Goal: Transaction & Acquisition: Purchase product/service

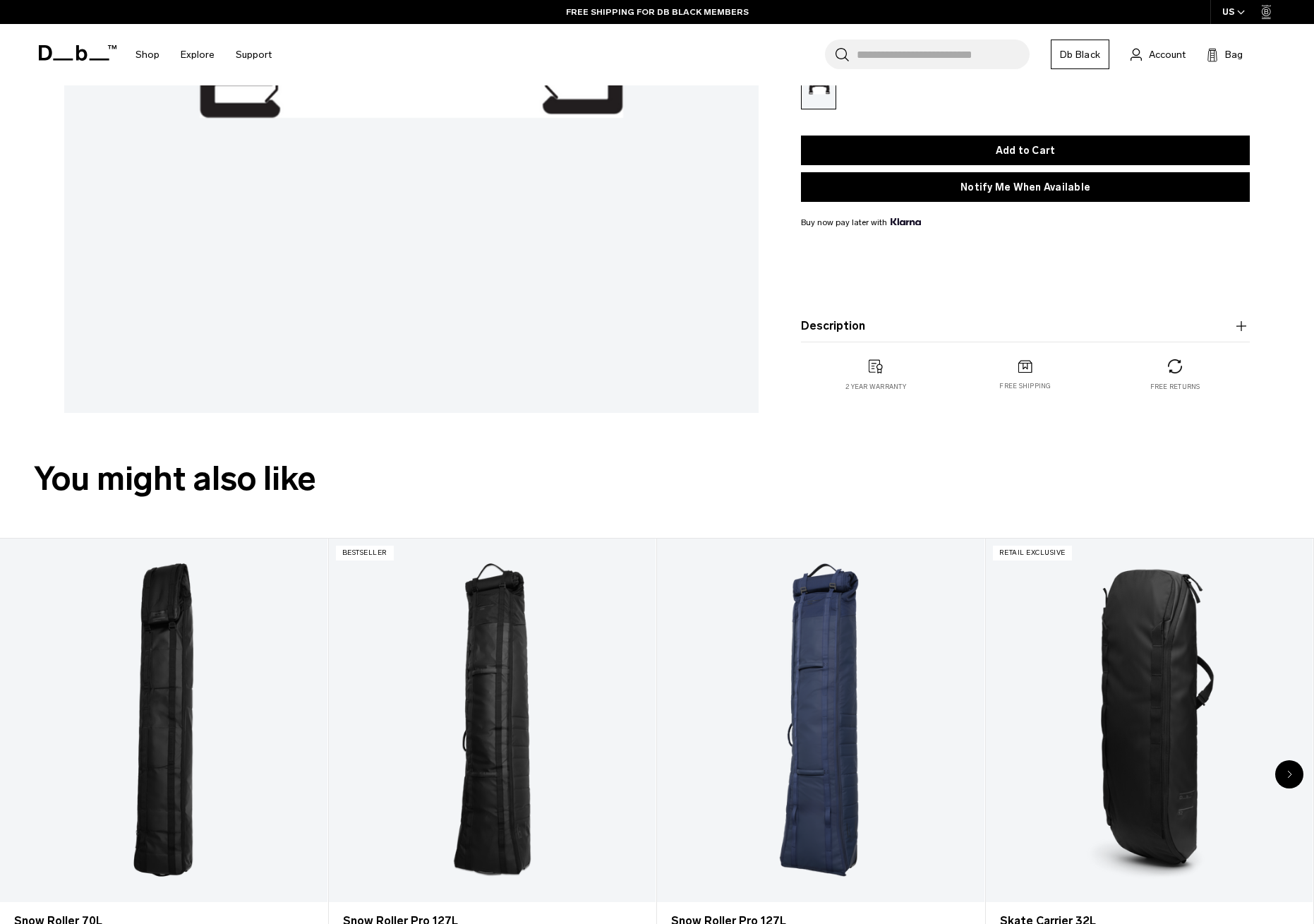
scroll to position [831, 0]
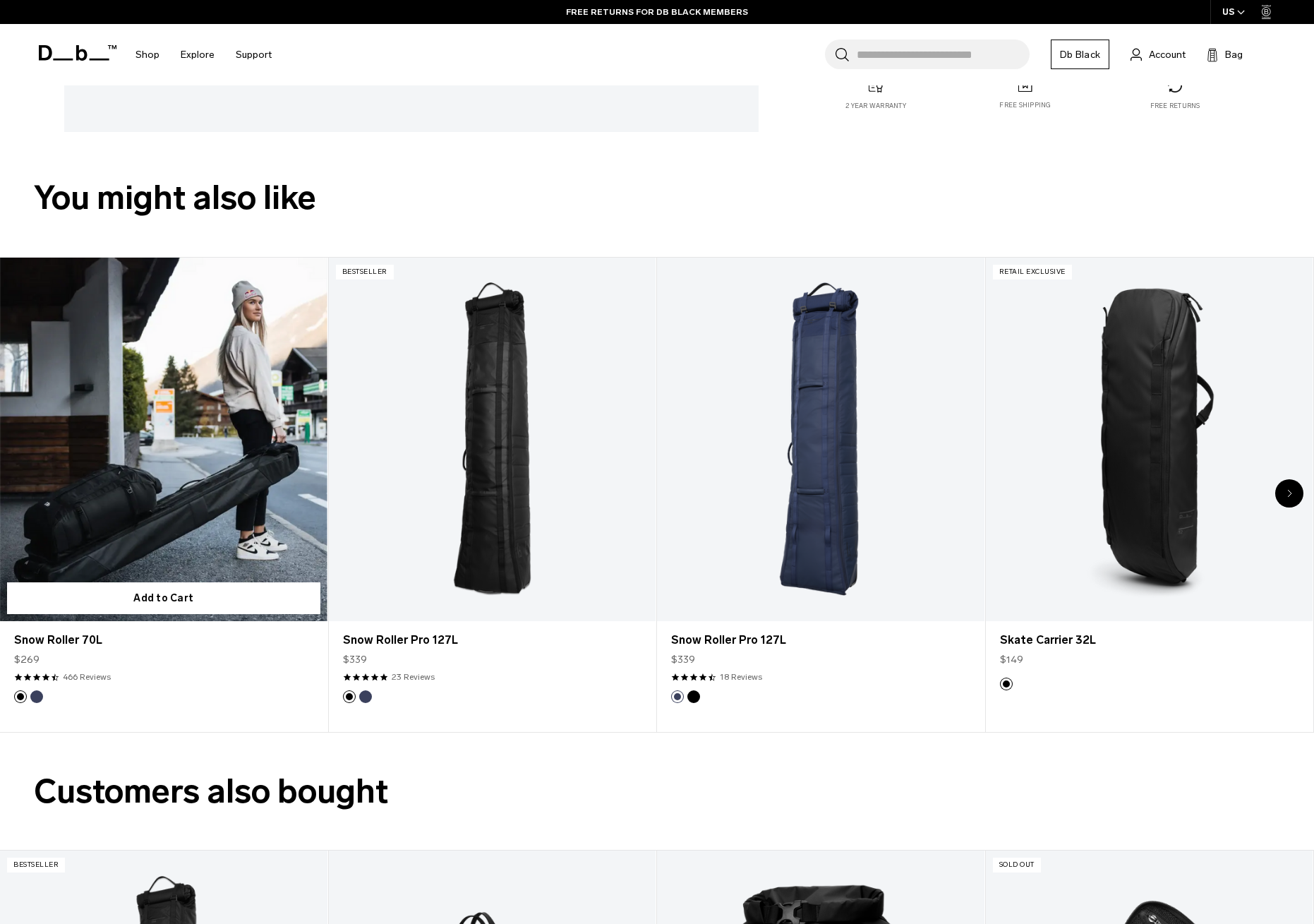
click at [220, 442] on link "Snow Roller 70L" at bounding box center [163, 439] width 327 height 363
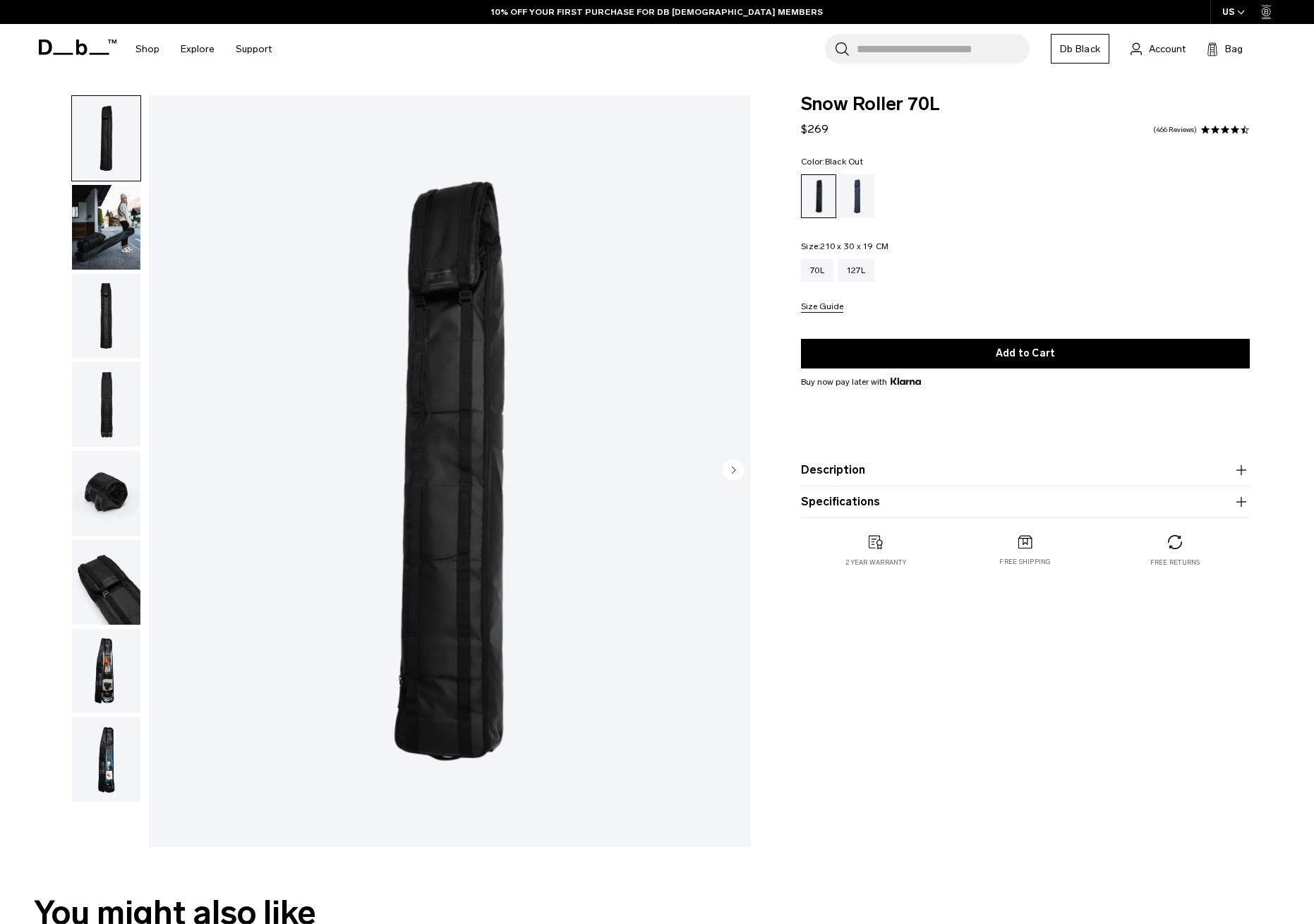
click at [100, 317] on img "button" at bounding box center [106, 316] width 69 height 85
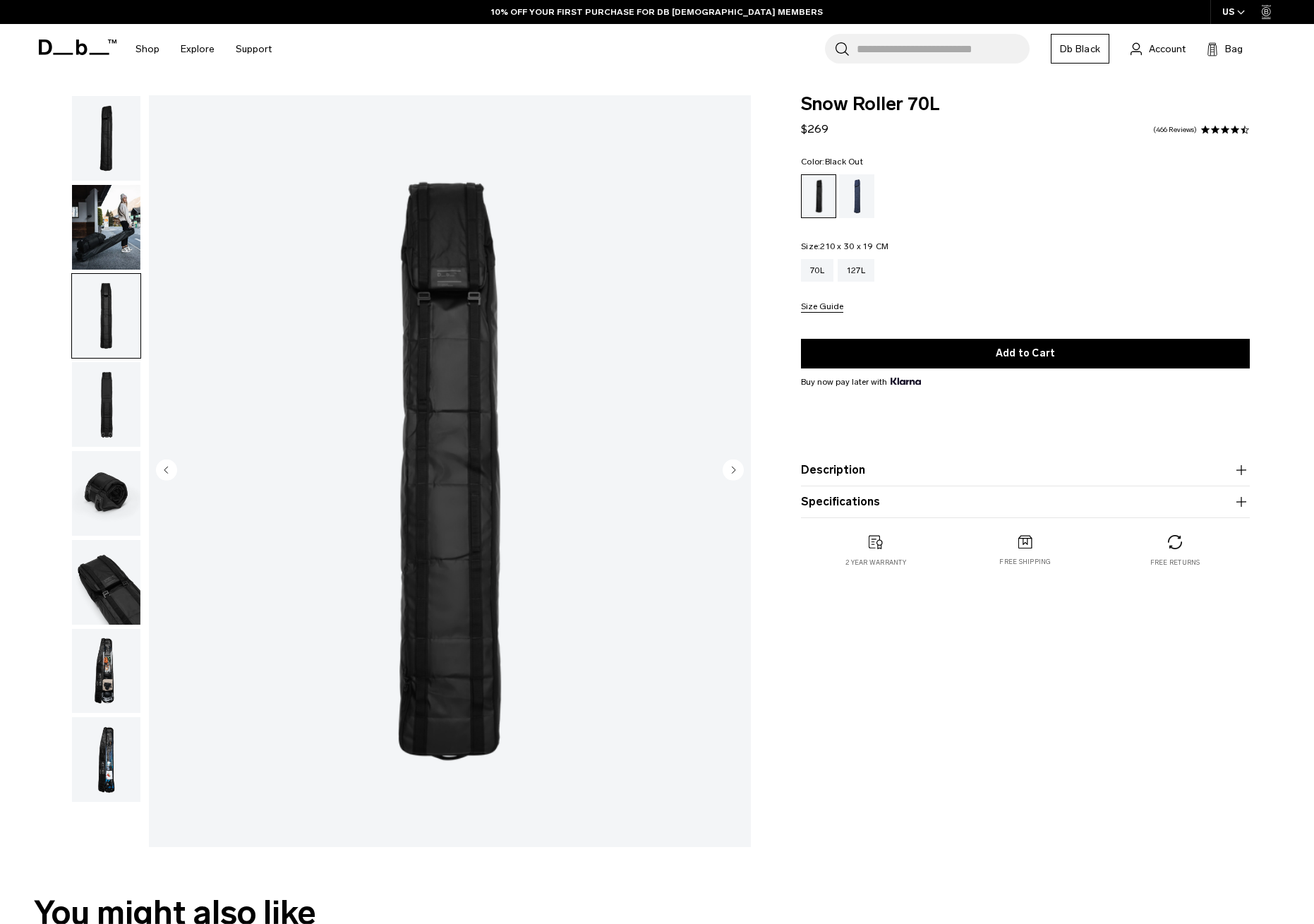
click at [116, 420] on img "button" at bounding box center [106, 404] width 69 height 85
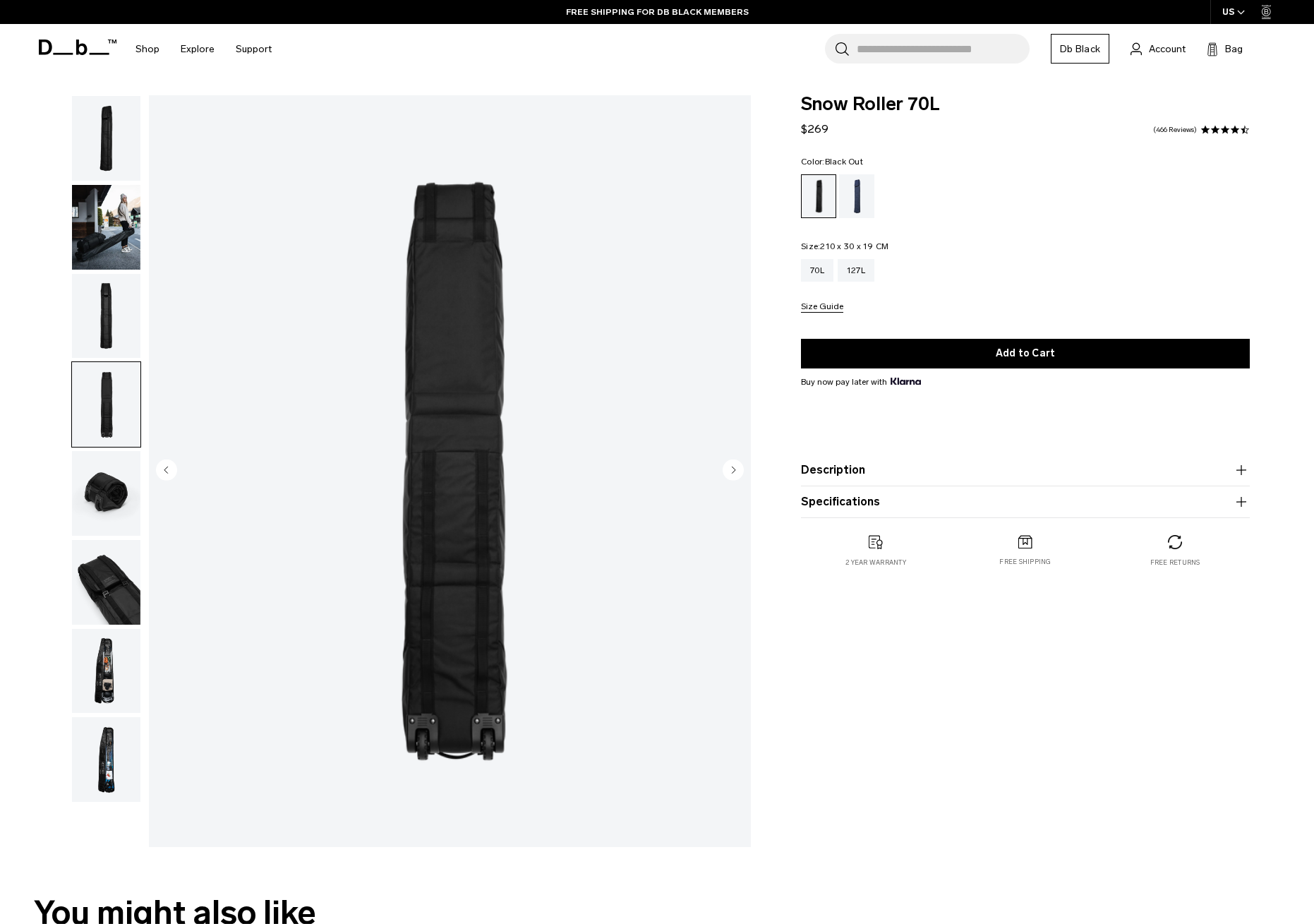
click at [111, 497] on img "button" at bounding box center [106, 493] width 69 height 85
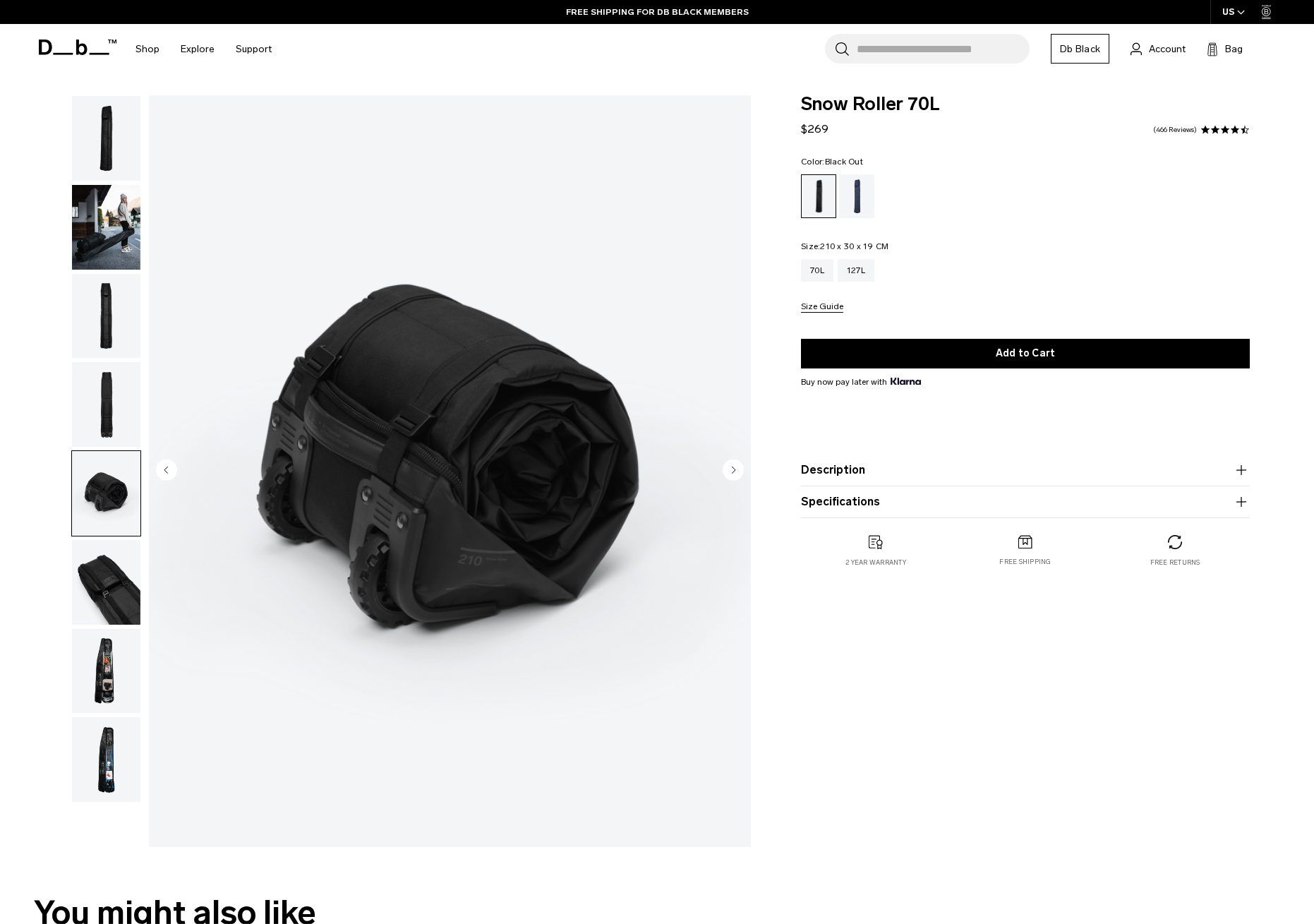
click at [107, 586] on img "button" at bounding box center [106, 582] width 69 height 85
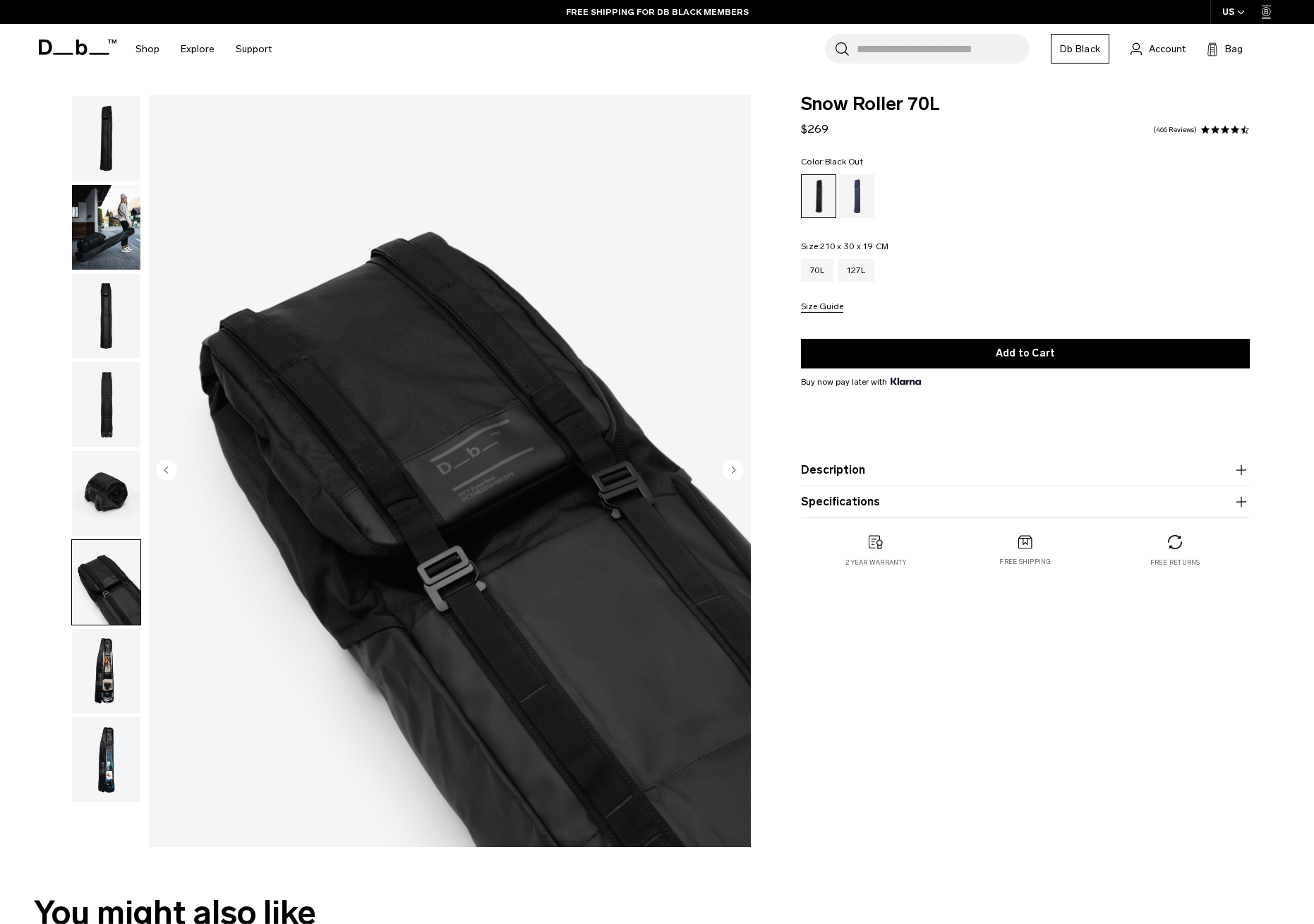
click at [112, 691] on img "button" at bounding box center [106, 670] width 69 height 85
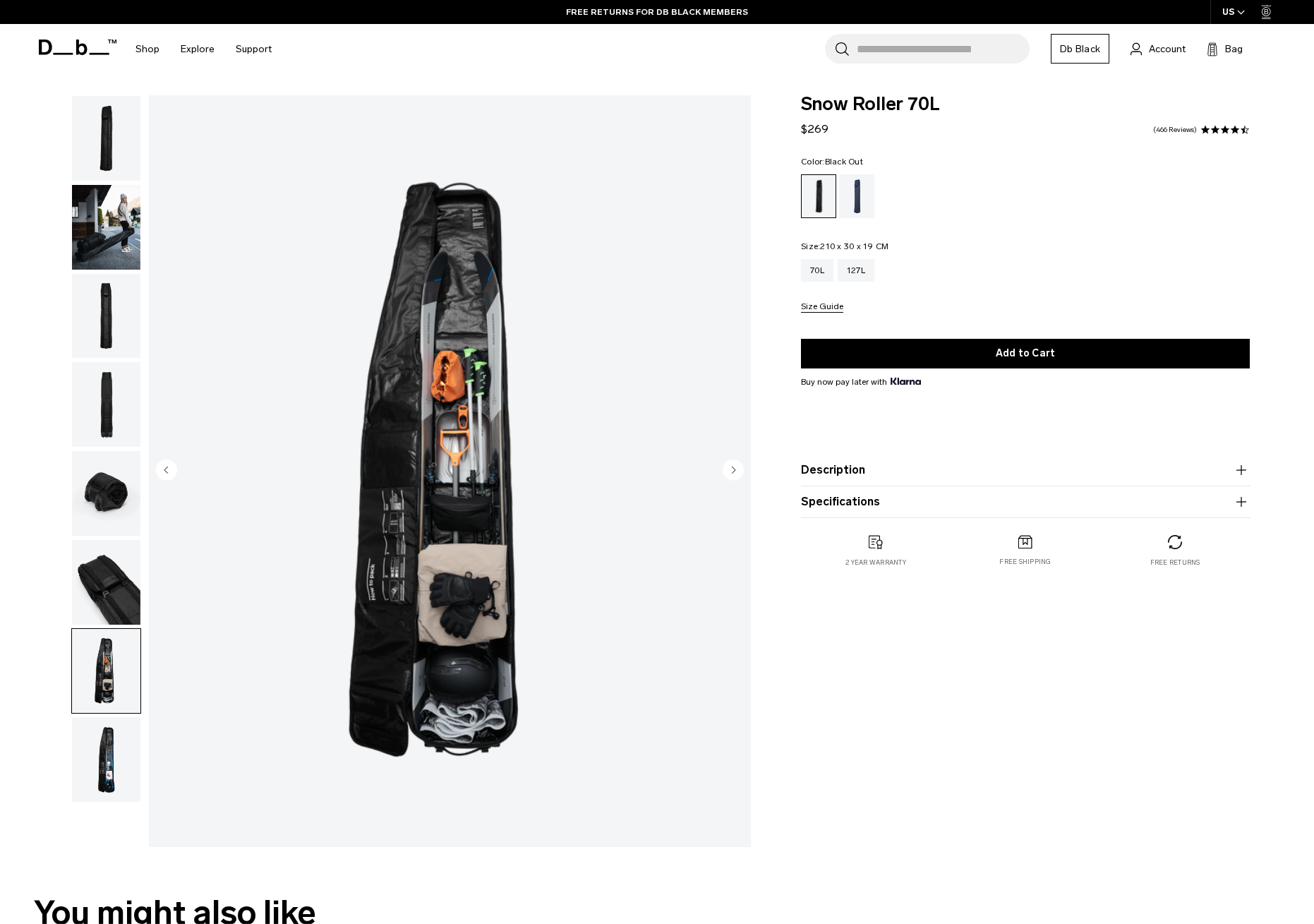
click at [119, 746] on img "button" at bounding box center [106, 759] width 69 height 85
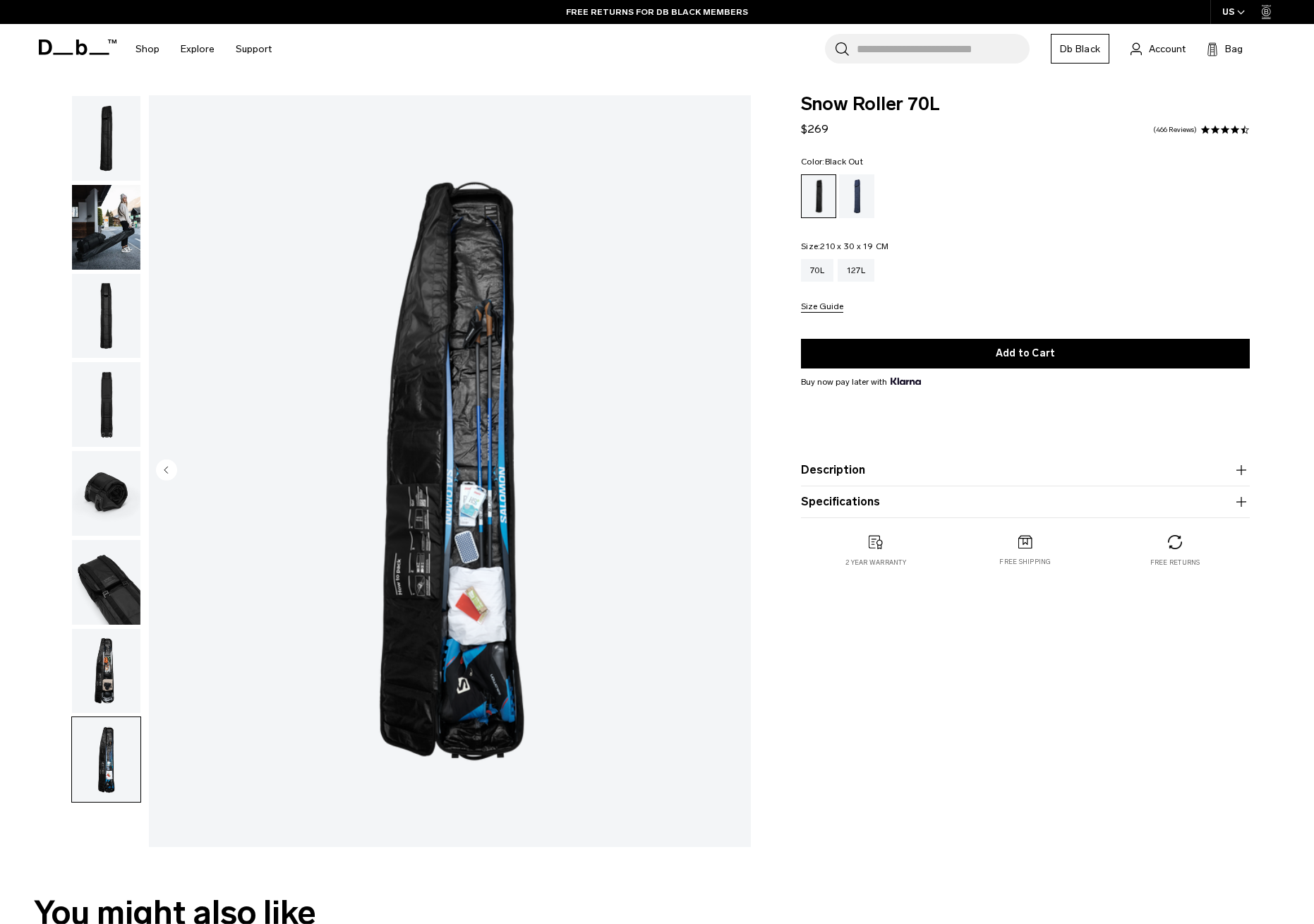
click at [112, 670] on img "button" at bounding box center [106, 670] width 69 height 85
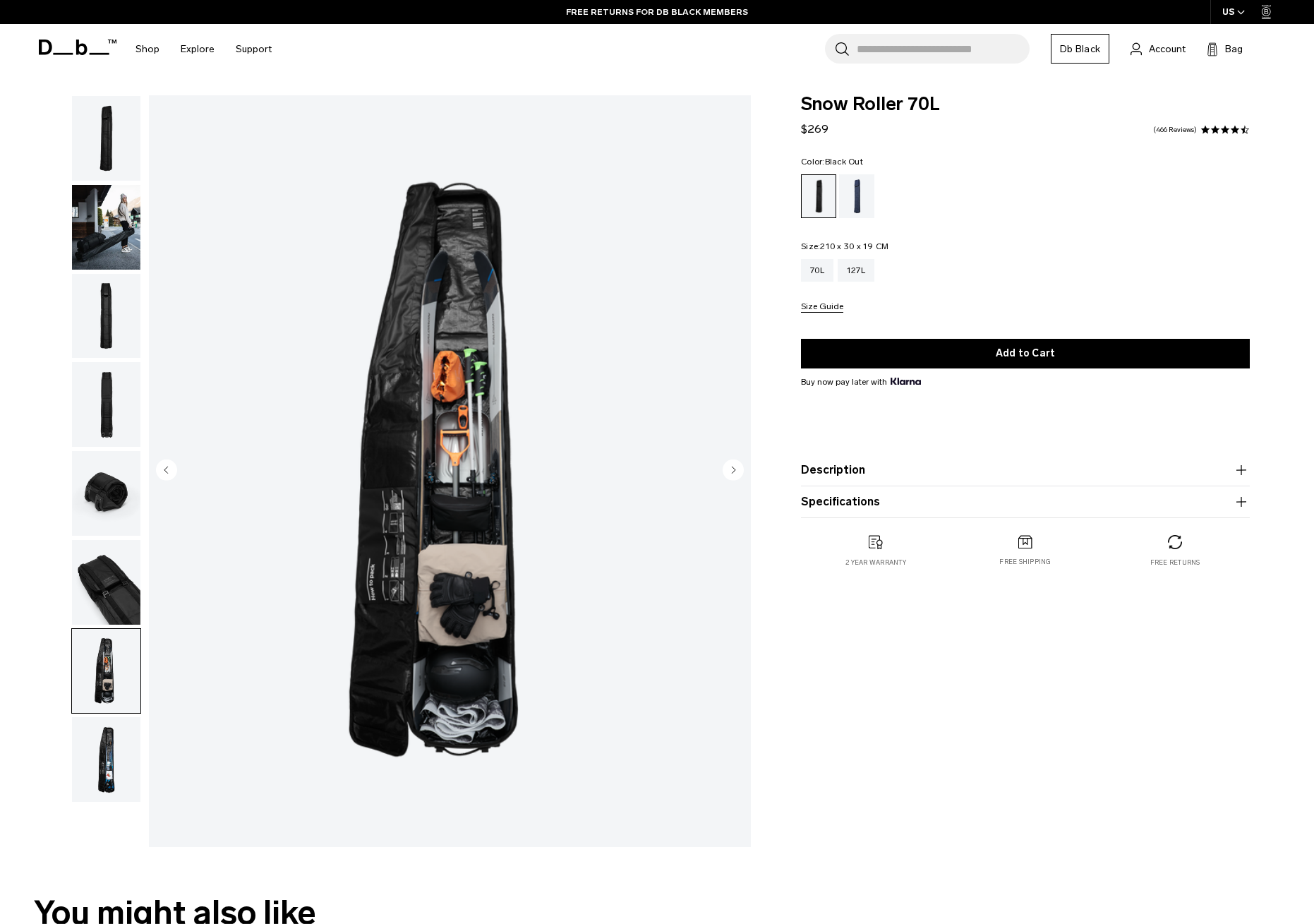
click at [118, 608] on img "button" at bounding box center [106, 582] width 69 height 85
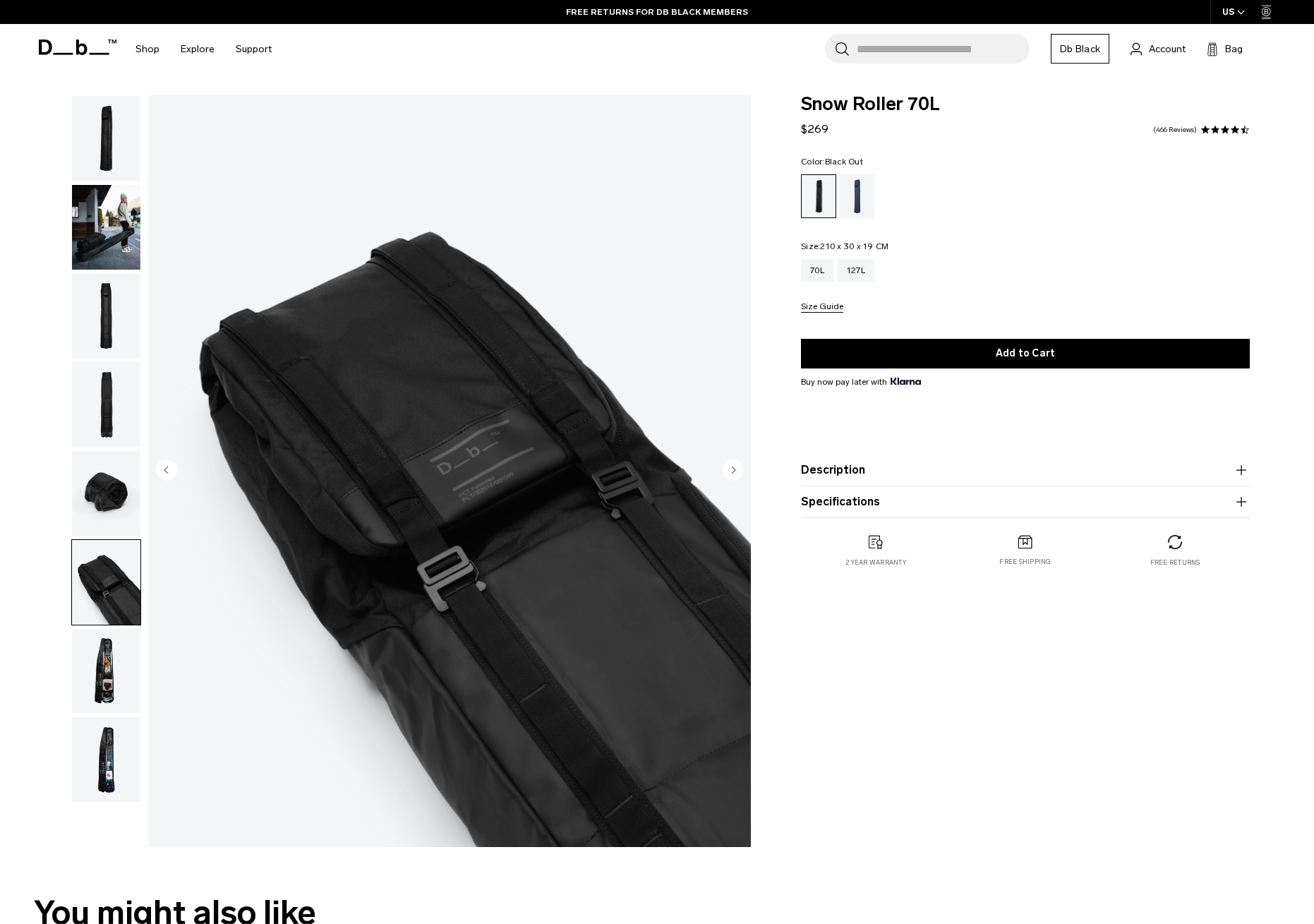
click at [122, 487] on img "button" at bounding box center [106, 493] width 69 height 85
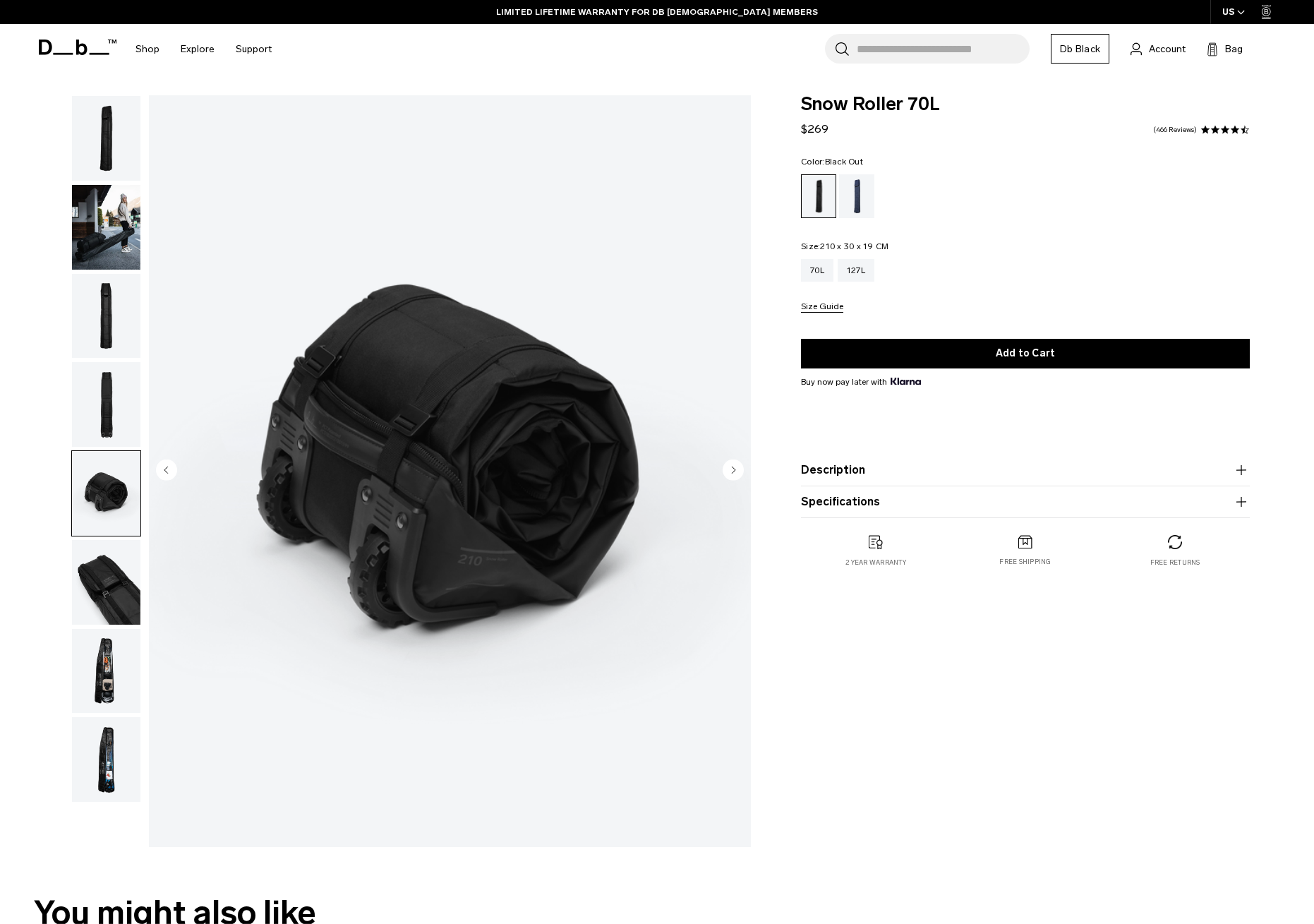
click at [127, 378] on img "button" at bounding box center [106, 404] width 69 height 85
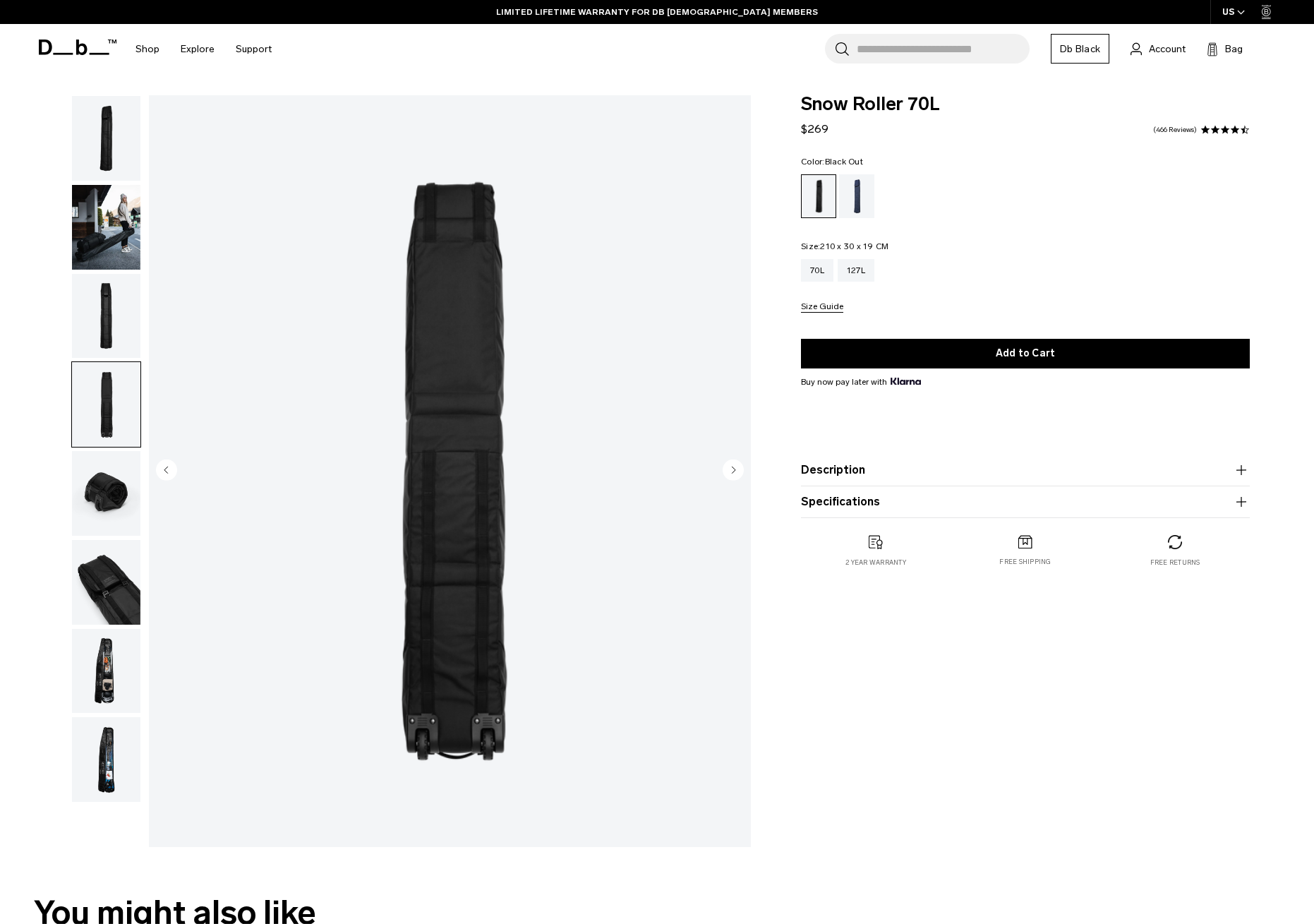
click at [118, 329] on img "button" at bounding box center [106, 316] width 69 height 85
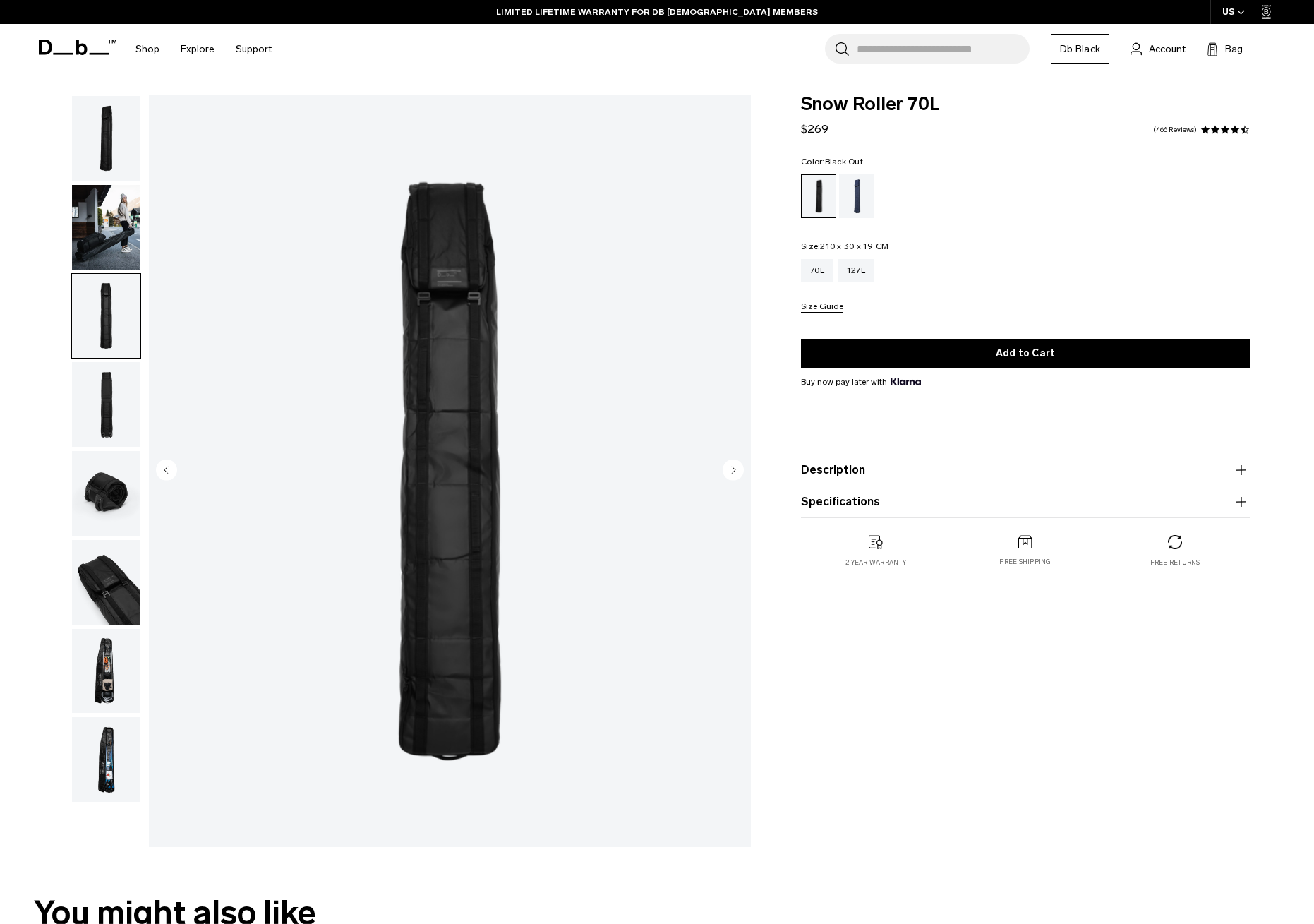
click at [109, 217] on img "button" at bounding box center [106, 227] width 69 height 85
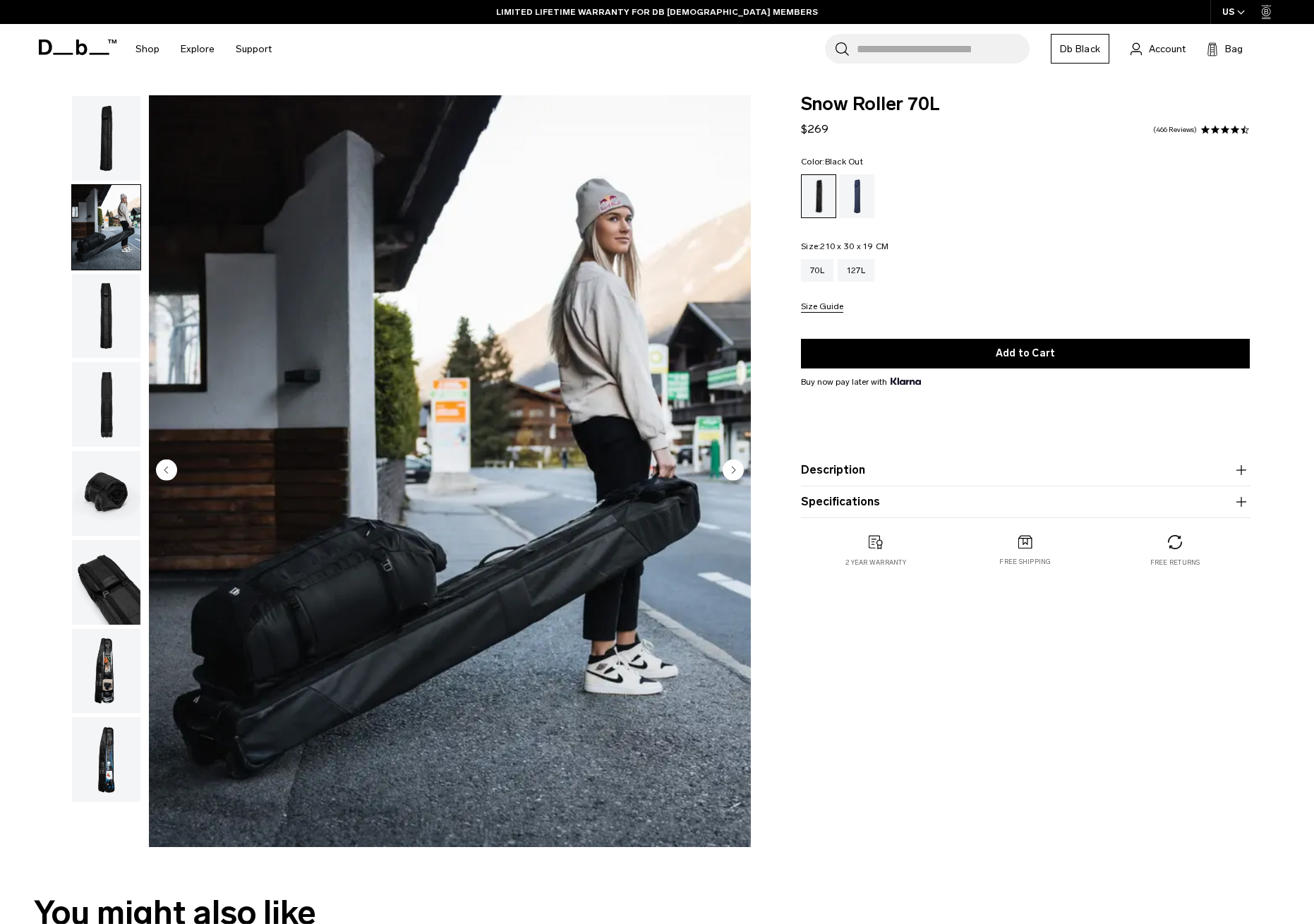
click at [113, 135] on img "button" at bounding box center [106, 138] width 69 height 85
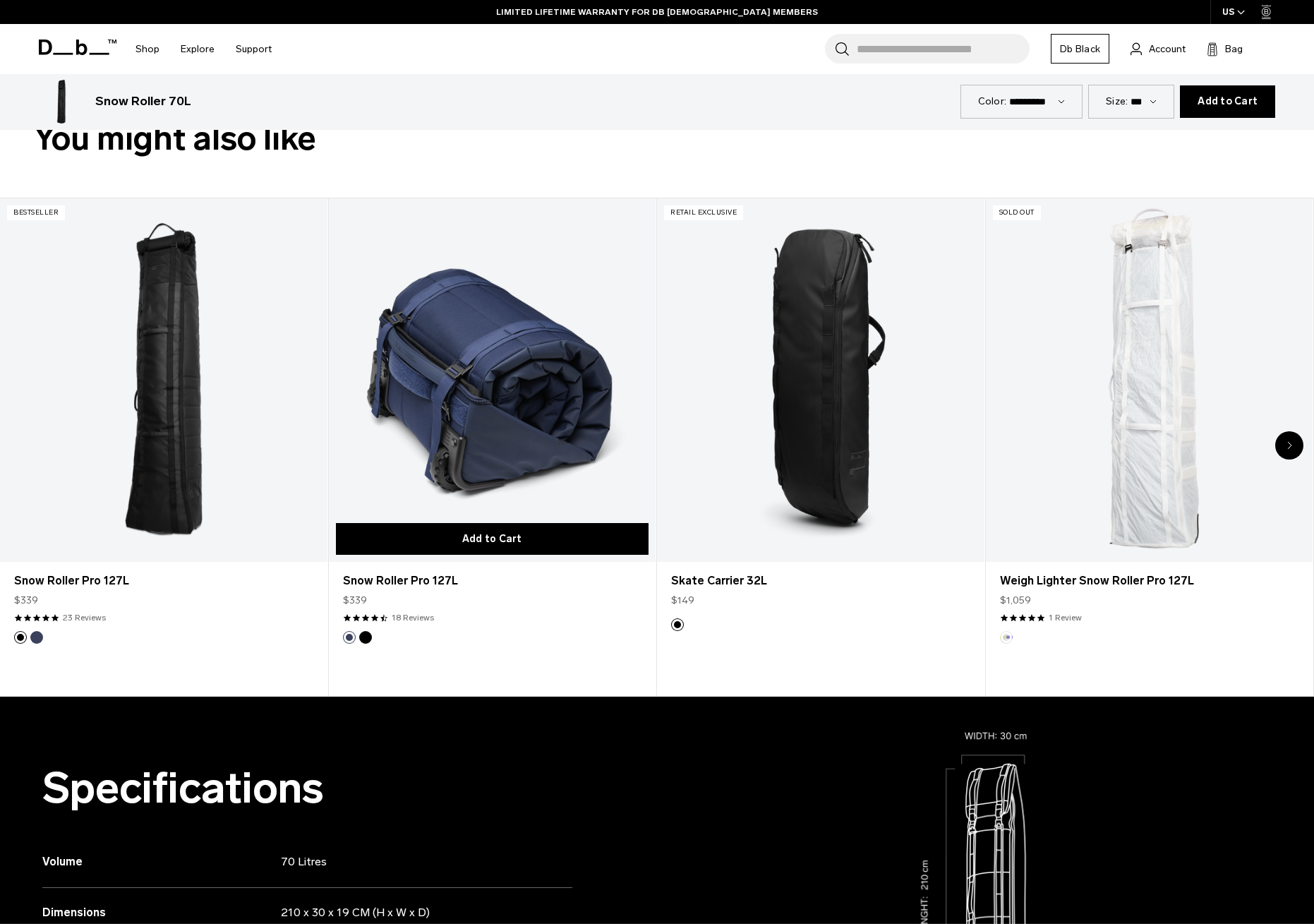
scroll to position [760, 0]
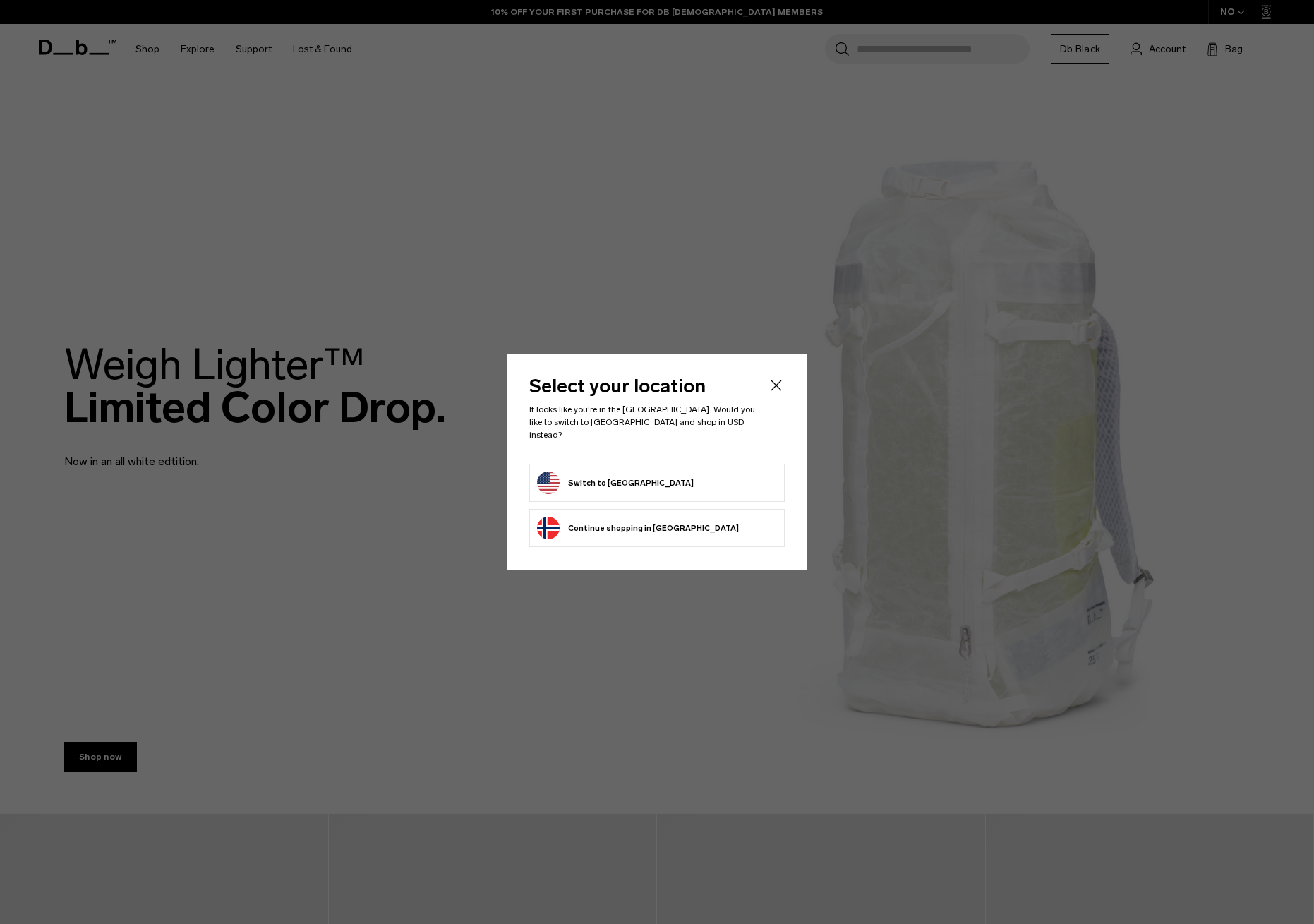
click at [603, 478] on button "Switch to [GEOGRAPHIC_DATA]" at bounding box center [615, 483] width 157 height 22
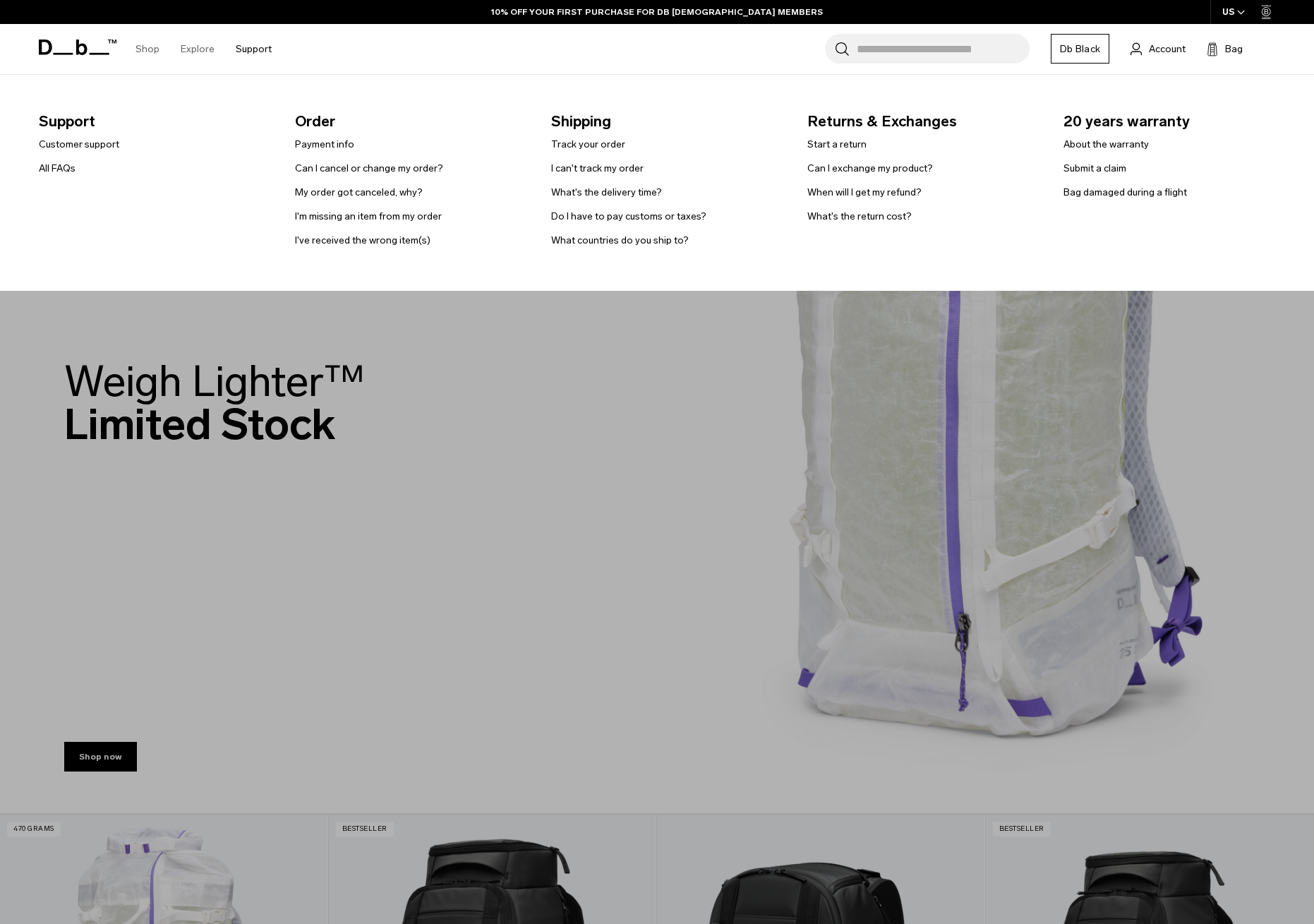
click at [246, 48] on link "Support" at bounding box center [254, 48] width 36 height 50
click at [82, 142] on link "Customer support" at bounding box center [79, 144] width 80 height 15
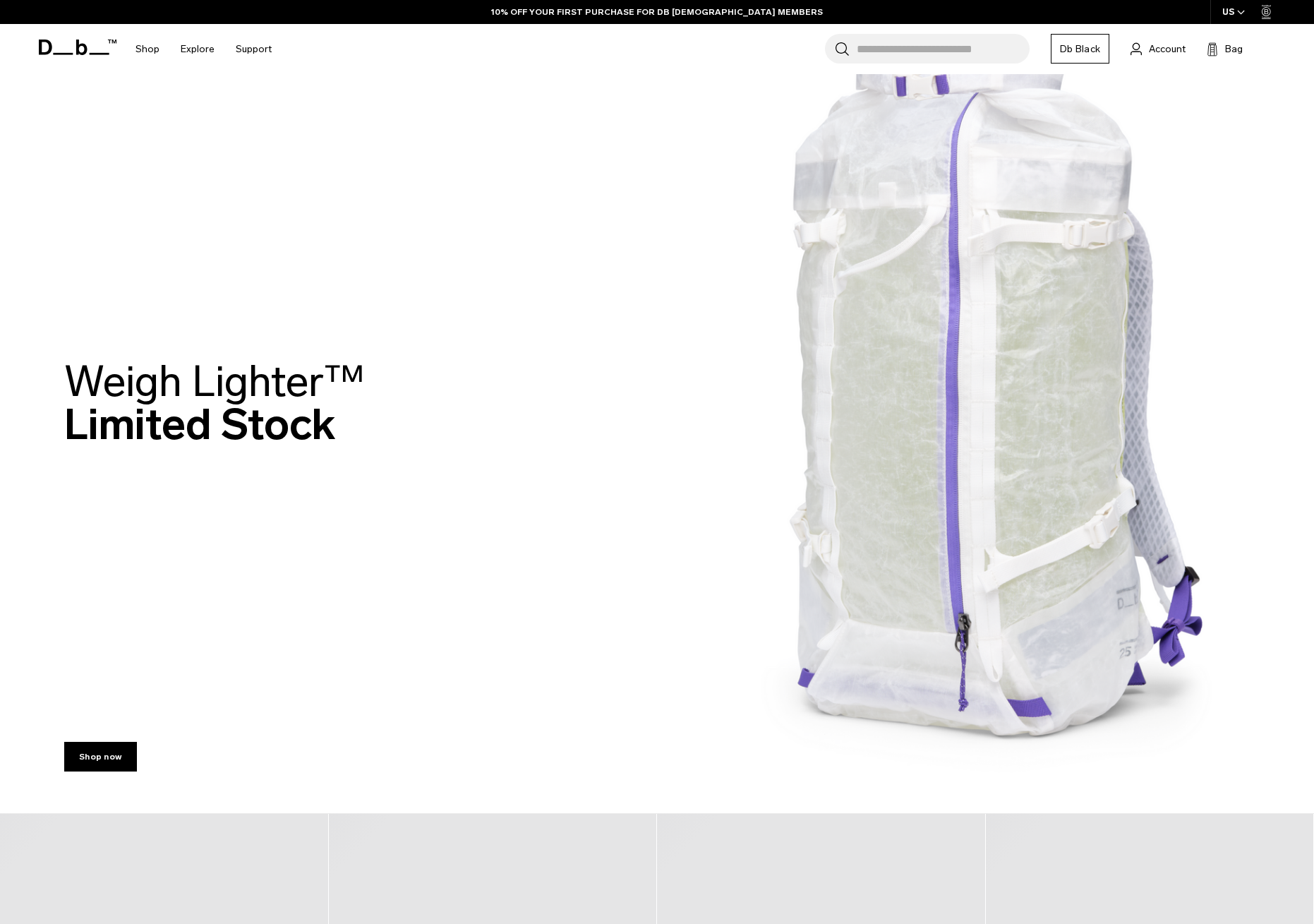
click at [907, 52] on input "Search for Bags, Luggage..." at bounding box center [943, 48] width 173 height 30
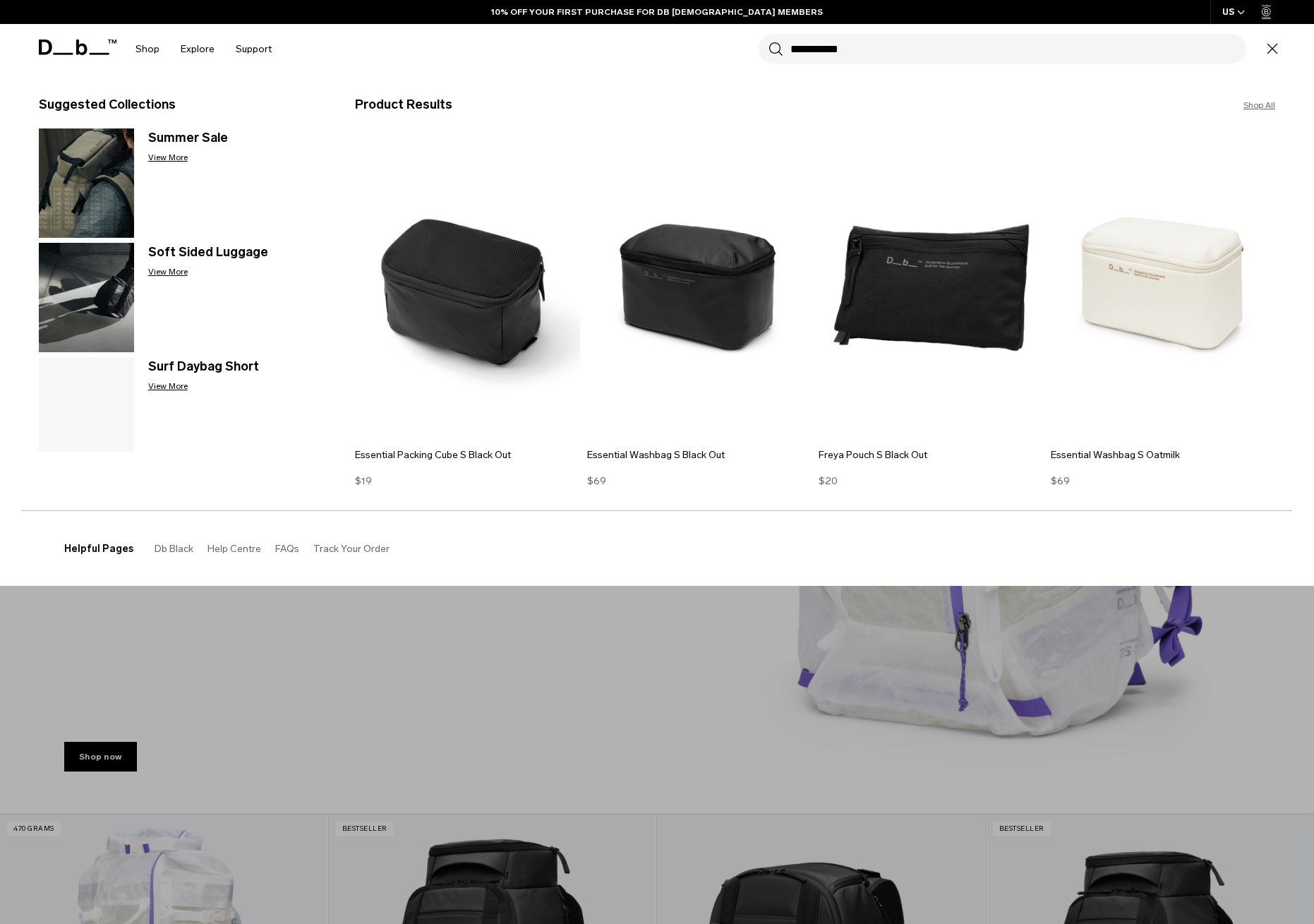
type input "**********"
click at [776, 48] on button "Search" at bounding box center [776, 48] width 15 height 15
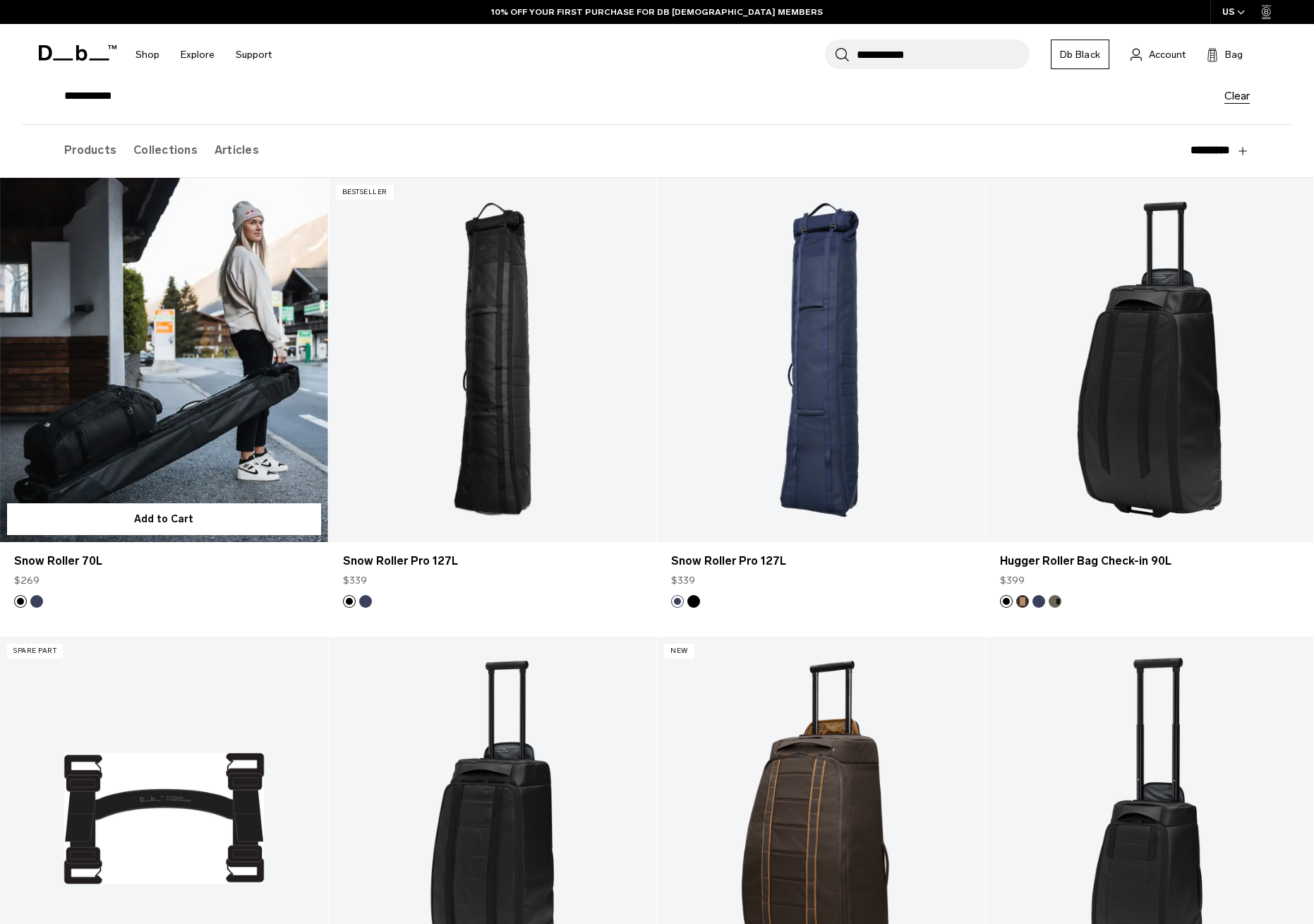
scroll to position [120, 0]
click at [216, 317] on link "Snow Roller 70L" at bounding box center [164, 360] width 328 height 364
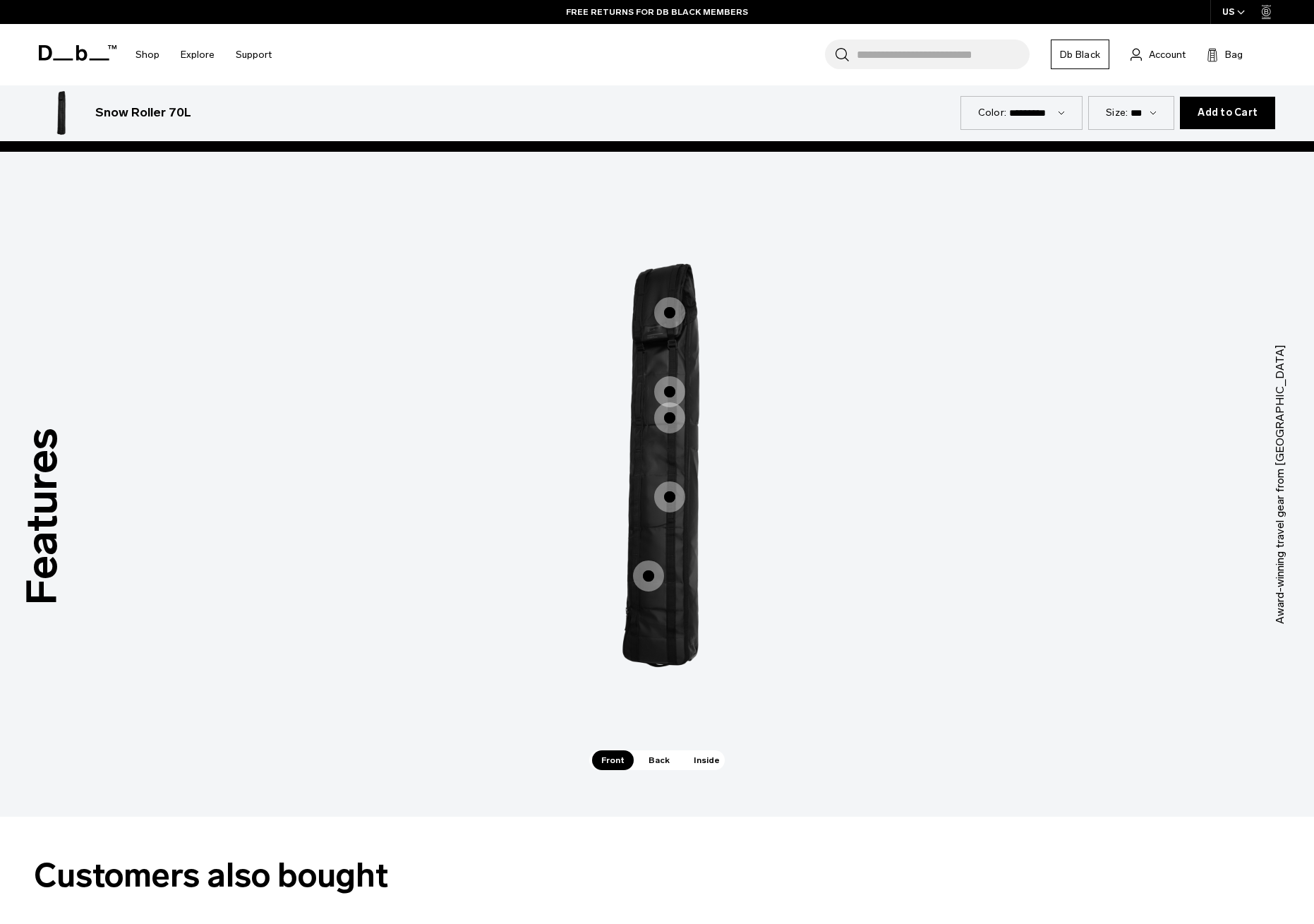
scroll to position [1750, 0]
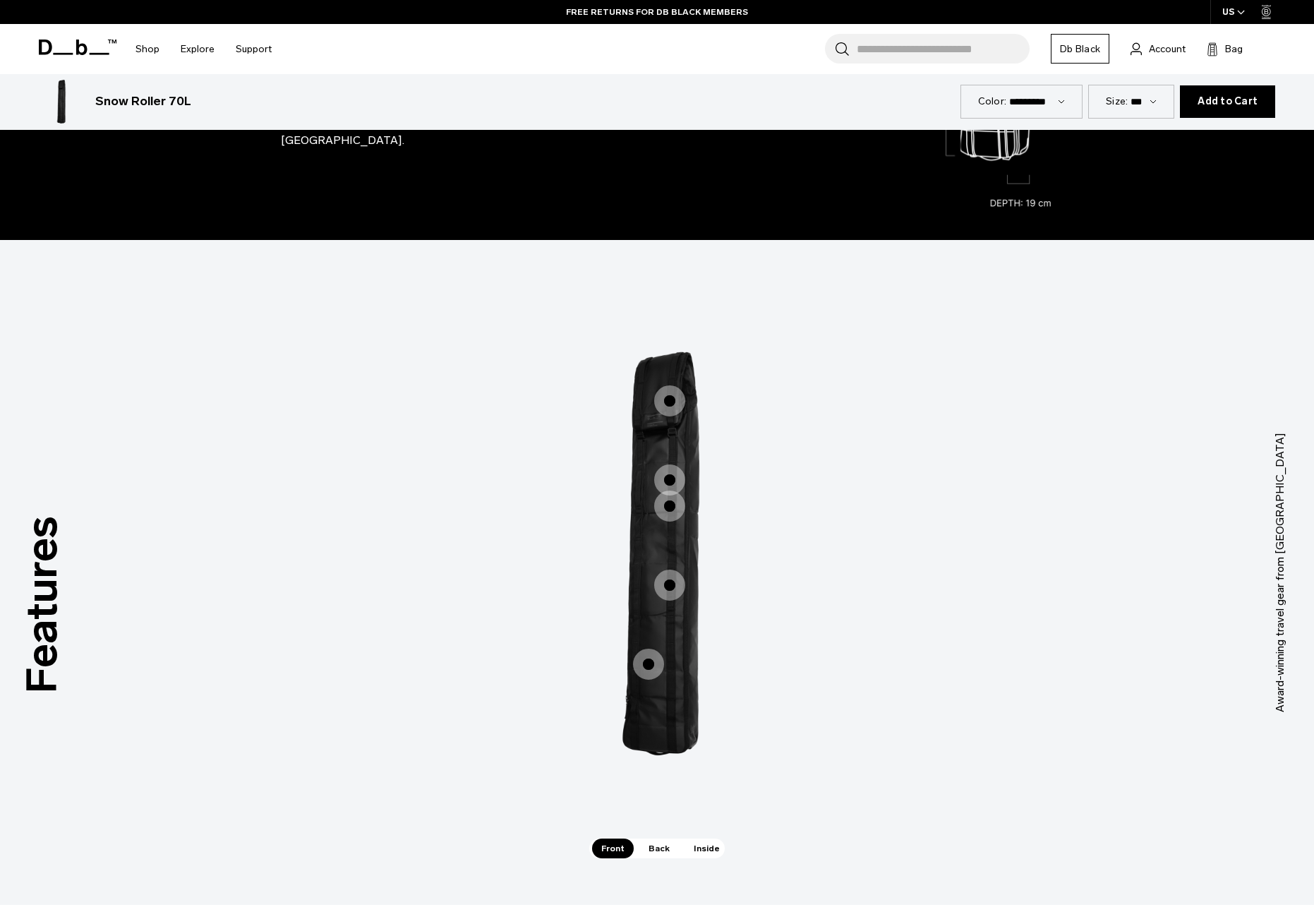
click at [669, 397] on span "1 / 3" at bounding box center [670, 400] width 31 height 31
click at [667, 479] on span "1 / 3" at bounding box center [670, 480] width 31 height 31
click at [674, 508] on span "1 / 3" at bounding box center [670, 506] width 31 height 31
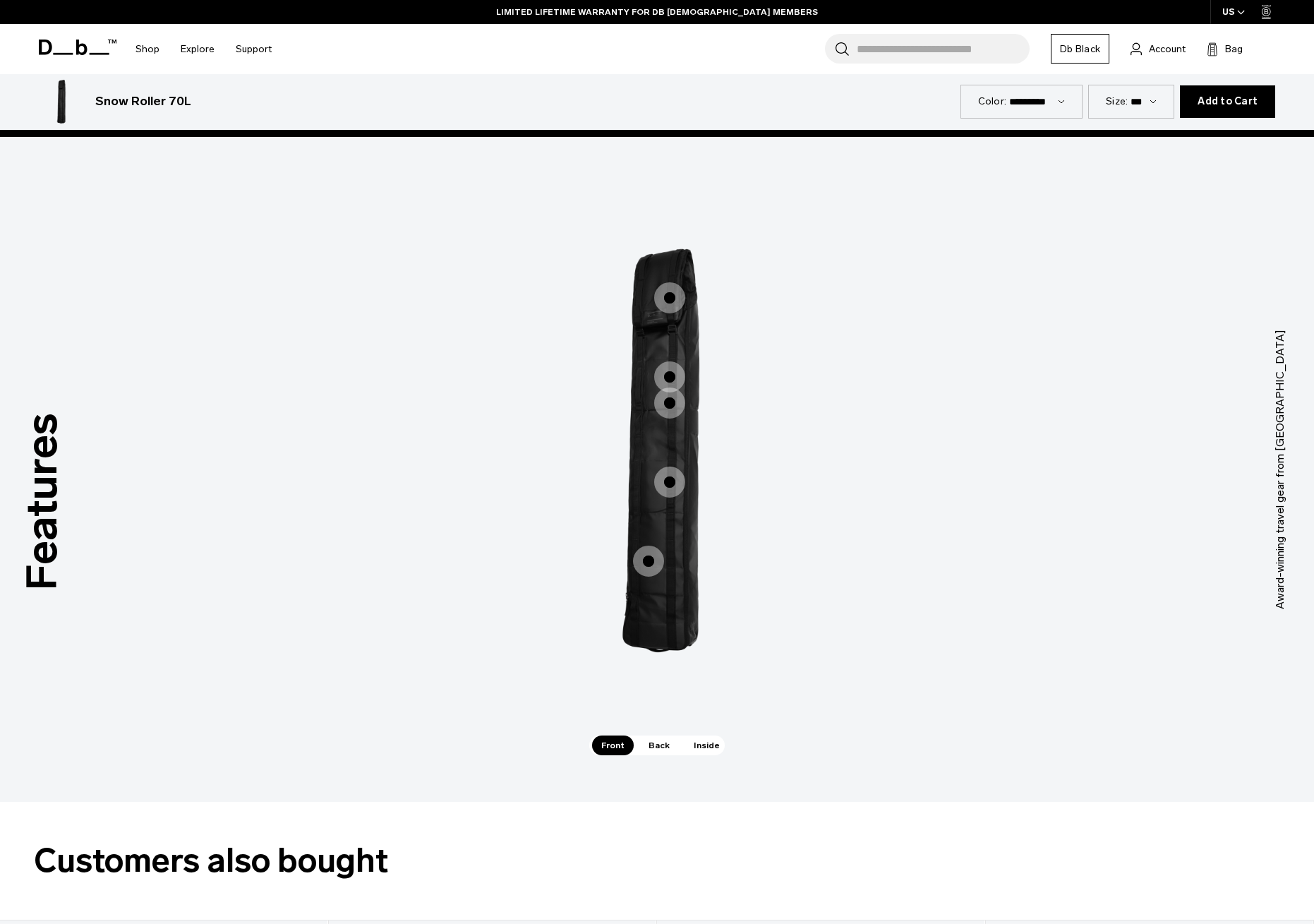
scroll to position [2052, 0]
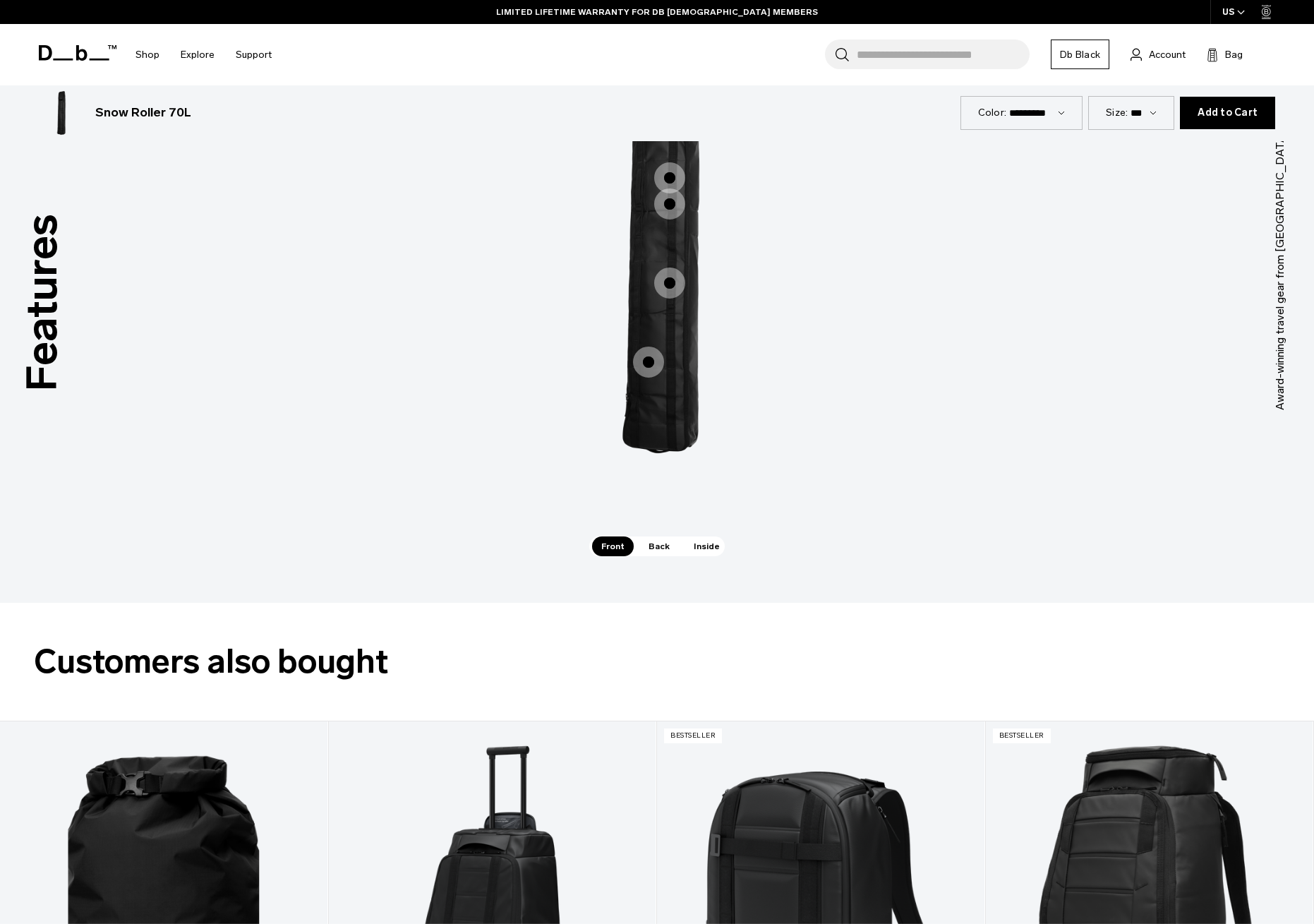
click at [662, 544] on span "Back" at bounding box center [659, 545] width 40 height 20
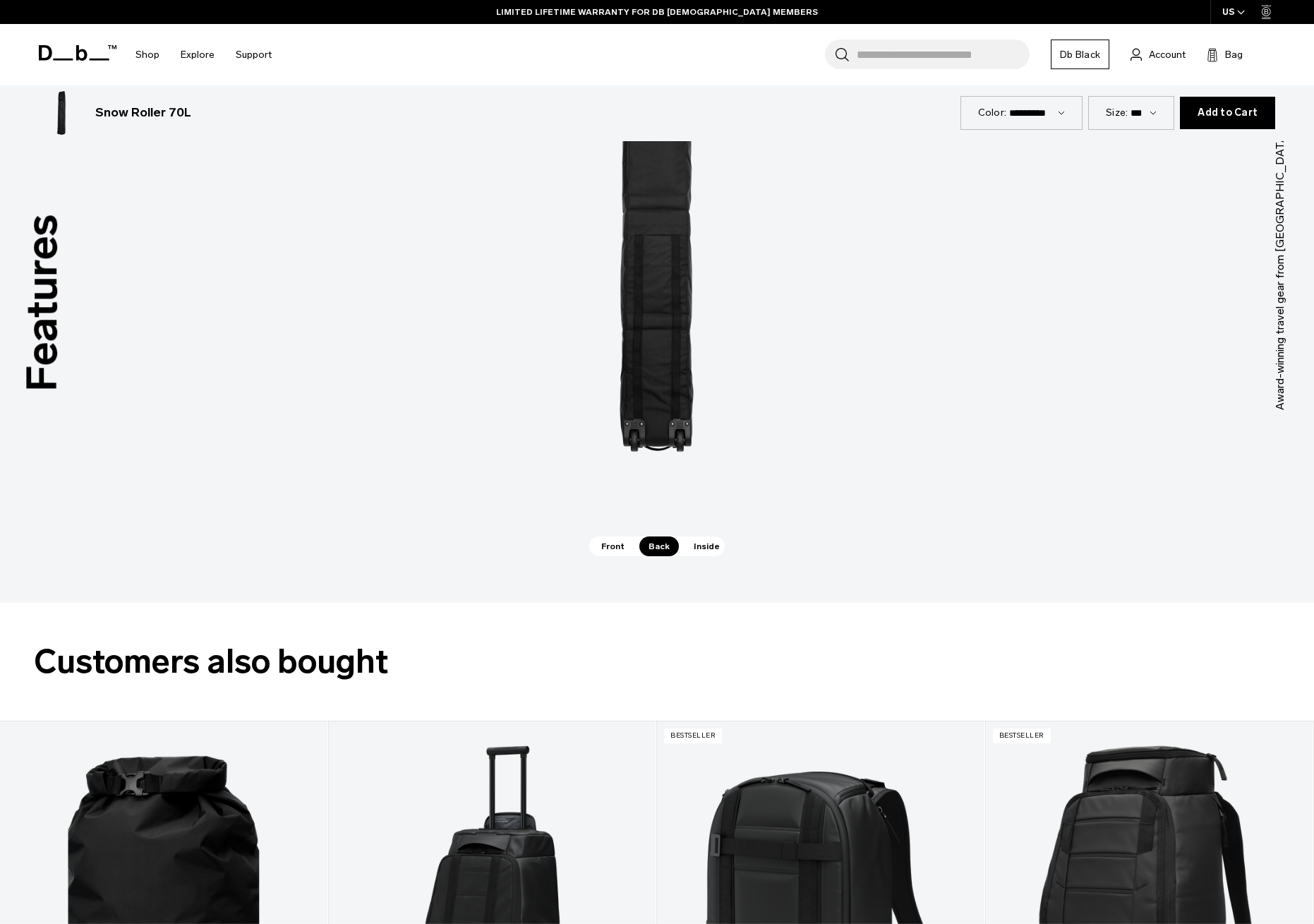
drag, startPoint x: 704, startPoint y: 545, endPoint x: 690, endPoint y: 550, distance: 14.9
click at [704, 545] on span "Inside" at bounding box center [707, 545] width 45 height 20
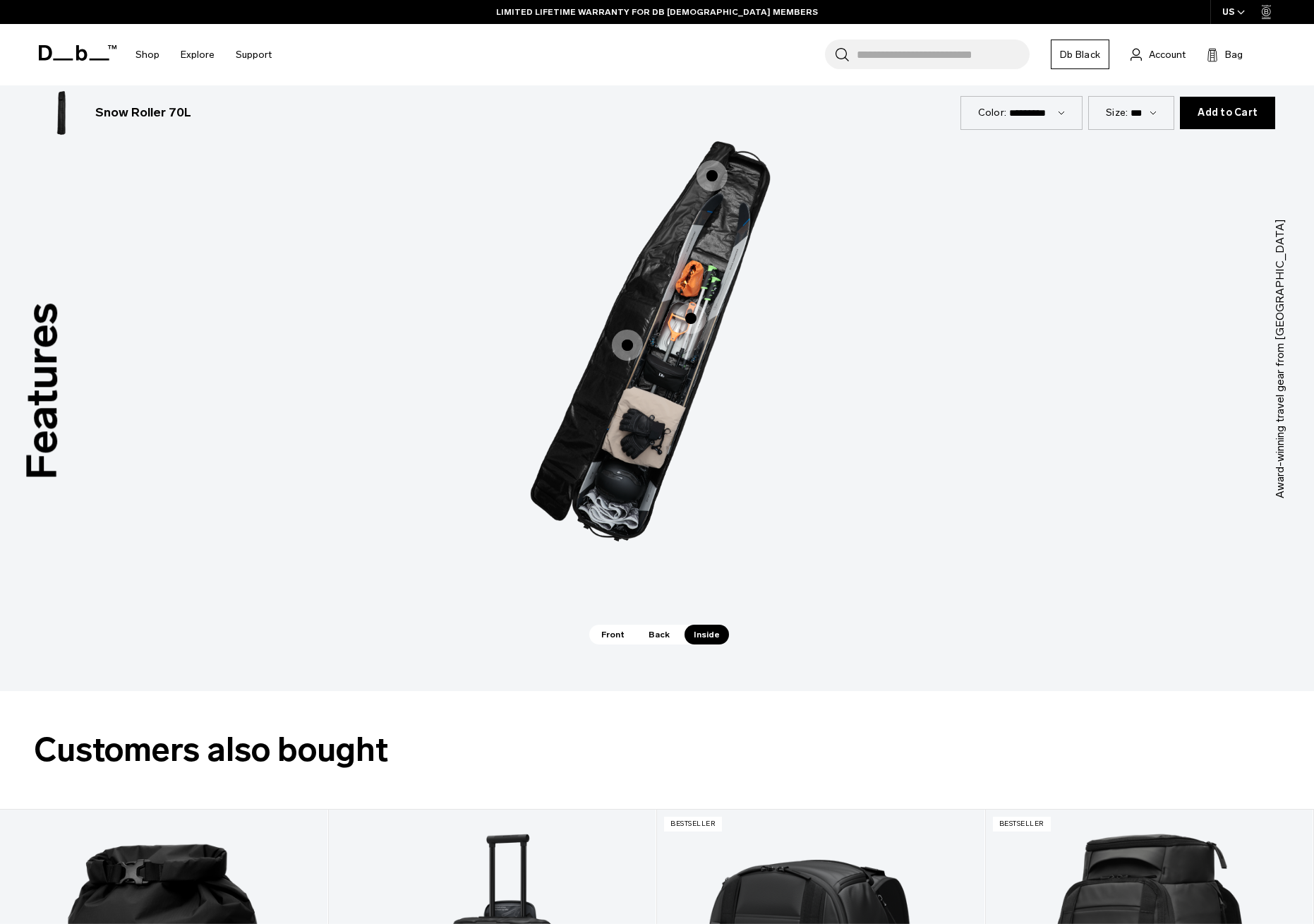
scroll to position [1920, 0]
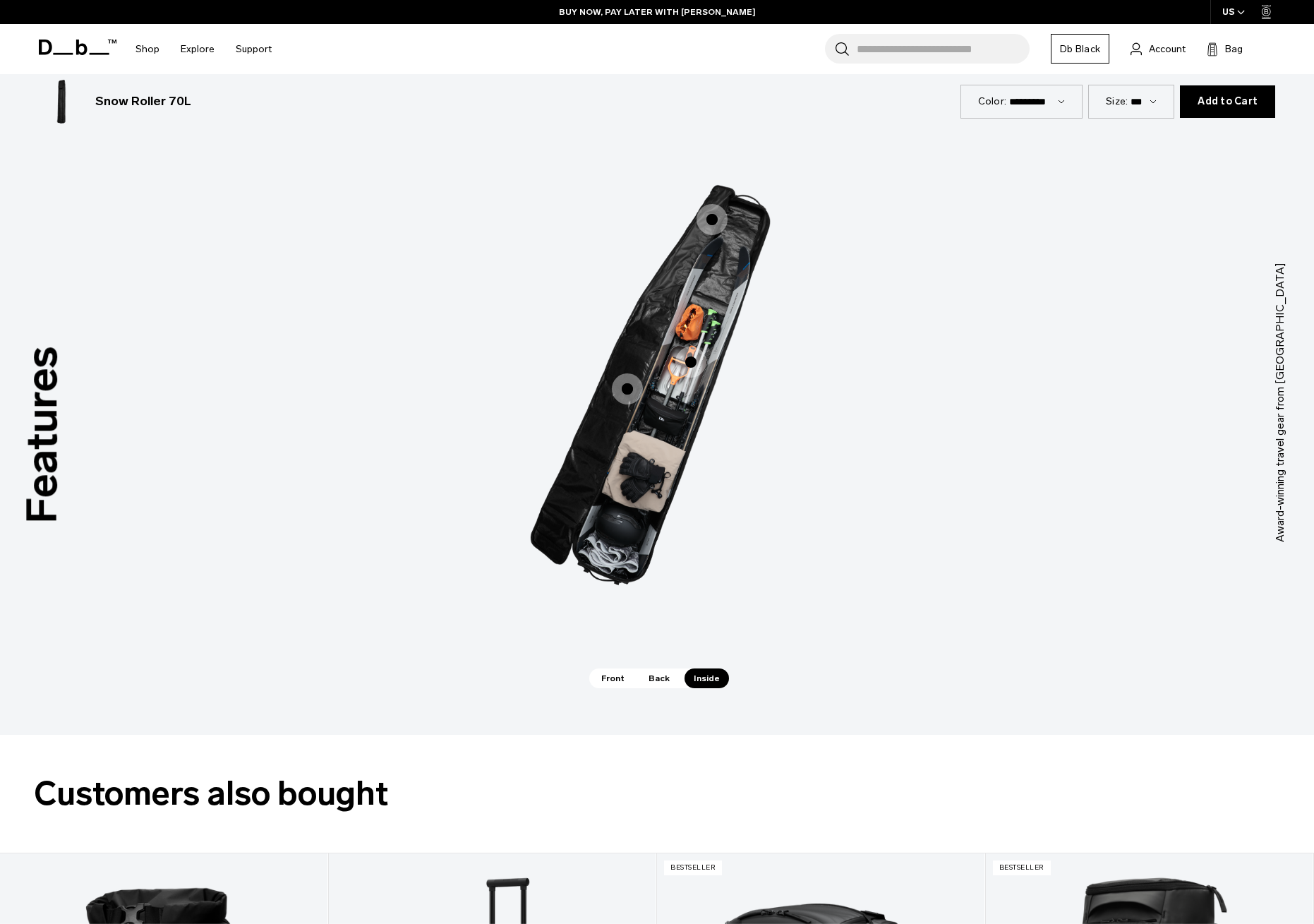
click at [615, 675] on span "Front" at bounding box center [613, 678] width 42 height 20
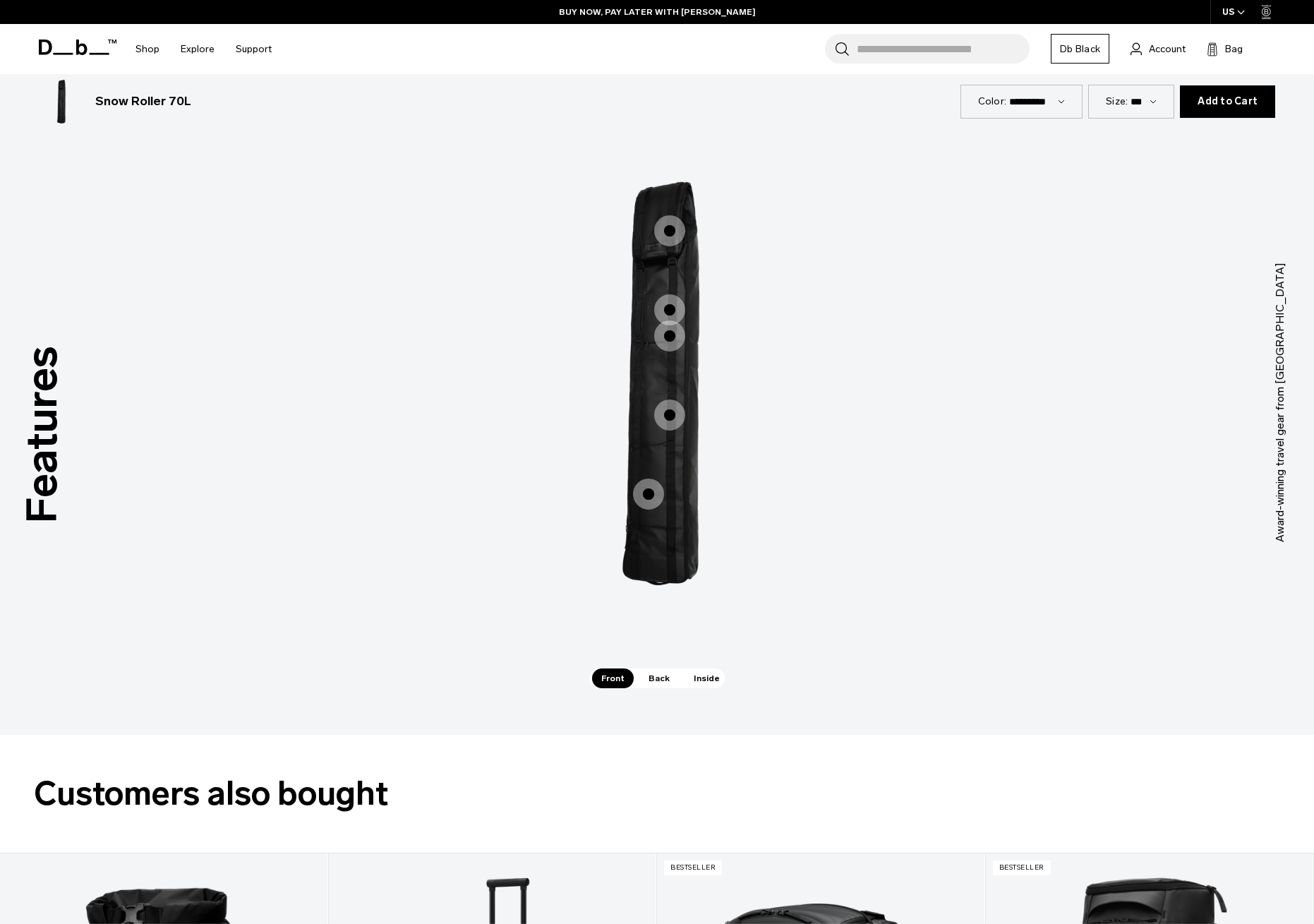
click at [982, 421] on div "01" at bounding box center [992, 410] width 277 height 46
click at [673, 231] on span "1 / 3" at bounding box center [670, 230] width 31 height 31
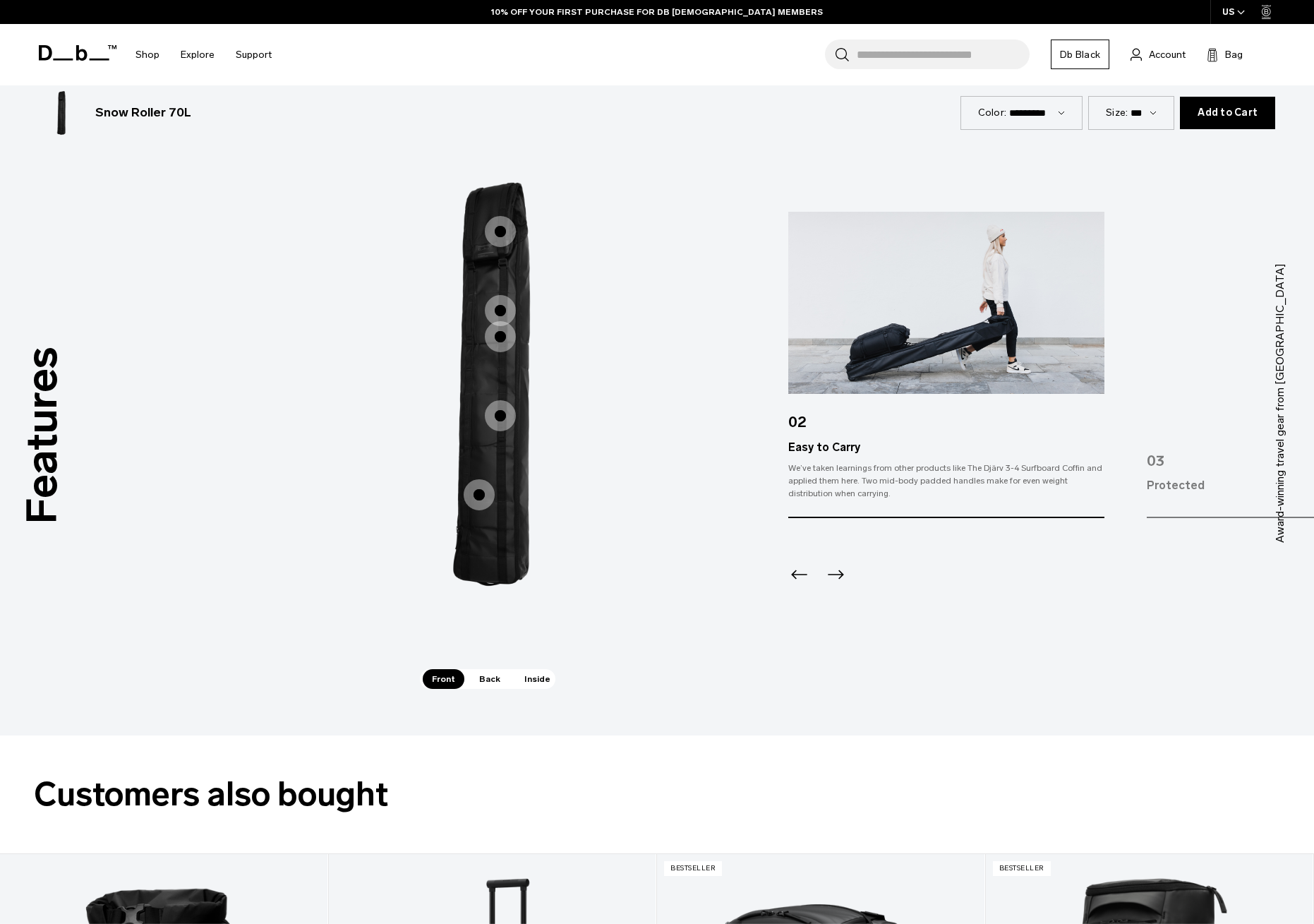
scroll to position [1919, 0]
click at [954, 320] on img "2 / 5" at bounding box center [946, 303] width 316 height 182
click at [839, 572] on icon "Next slide" at bounding box center [835, 574] width 22 height 22
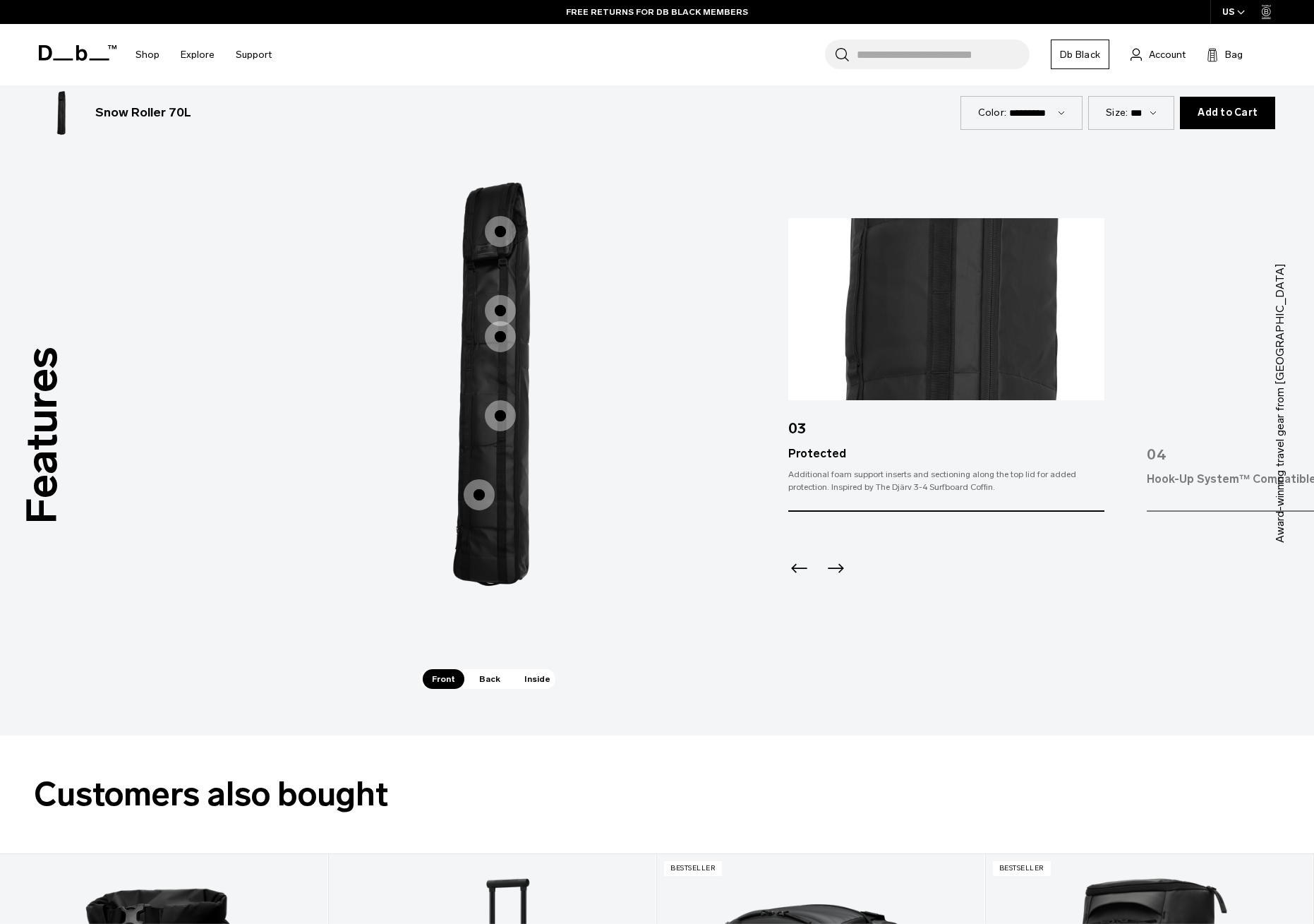
click at [839, 572] on icon "Next slide" at bounding box center [835, 568] width 22 height 22
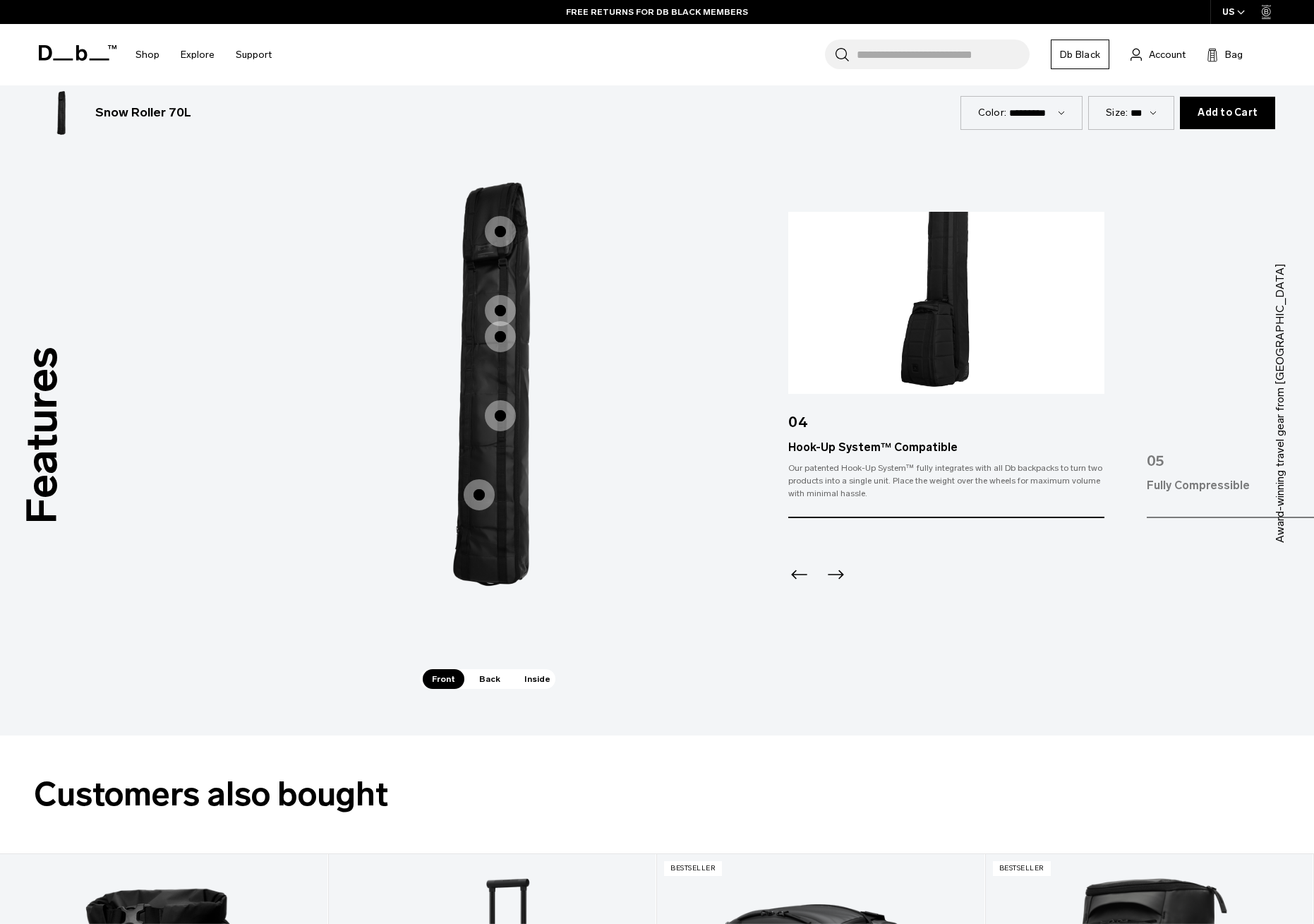
click at [839, 572] on icon "Next slide" at bounding box center [835, 574] width 22 height 22
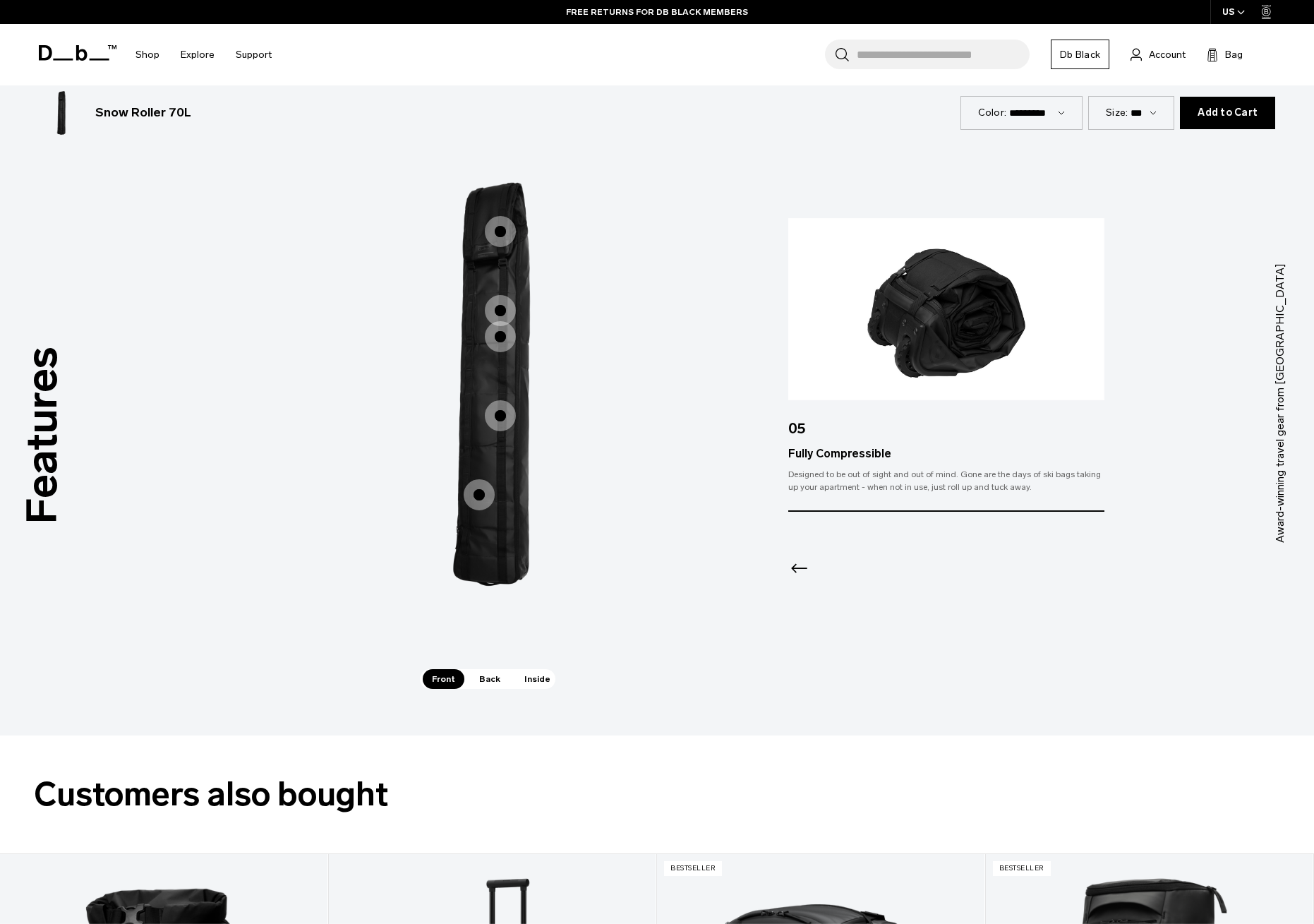
click at [839, 572] on div at bounding box center [946, 550] width 316 height 77
